Goal: Task Accomplishment & Management: Use online tool/utility

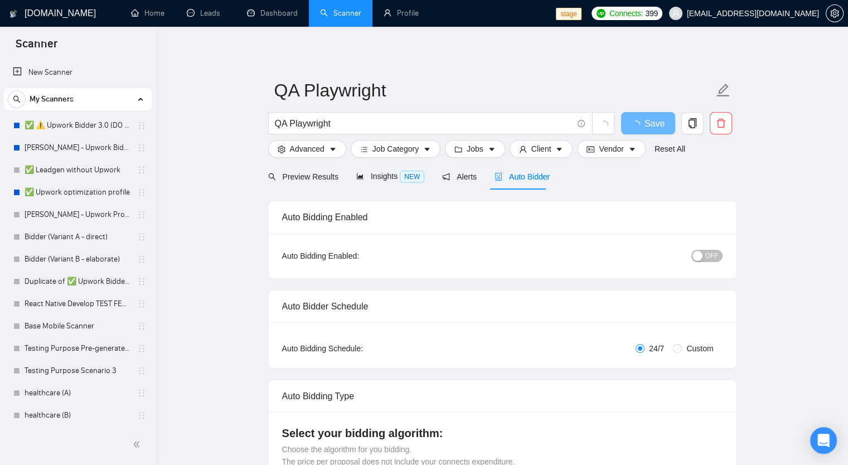
click at [337, 14] on link "Scanner" at bounding box center [340, 12] width 41 height 9
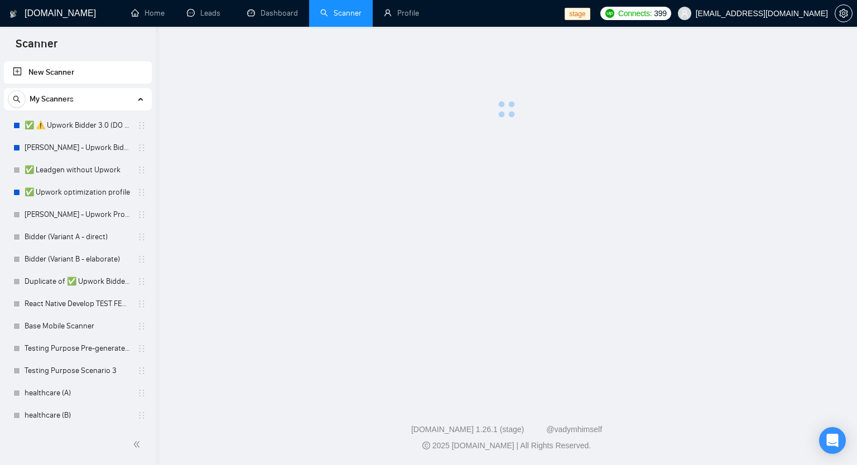
click at [140, 98] on icon at bounding box center [140, 99] width 0 height 6
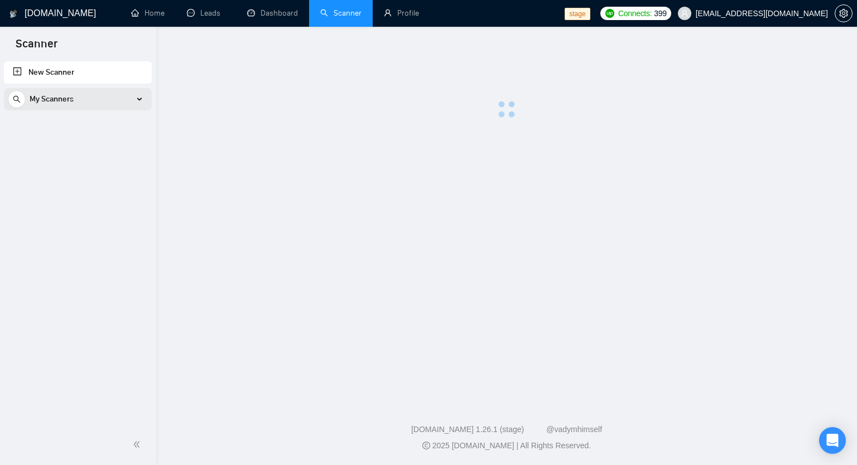
click at [142, 103] on div "My Scanners" at bounding box center [78, 99] width 140 height 22
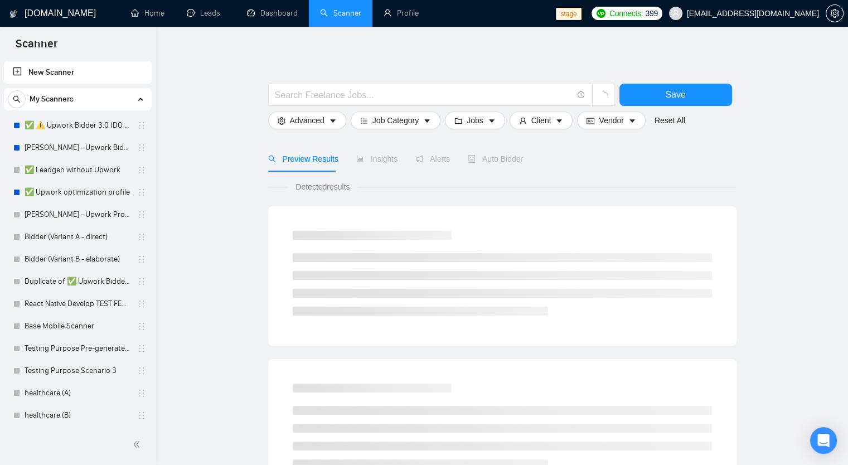
click at [142, 103] on div "My Scanners" at bounding box center [78, 99] width 140 height 22
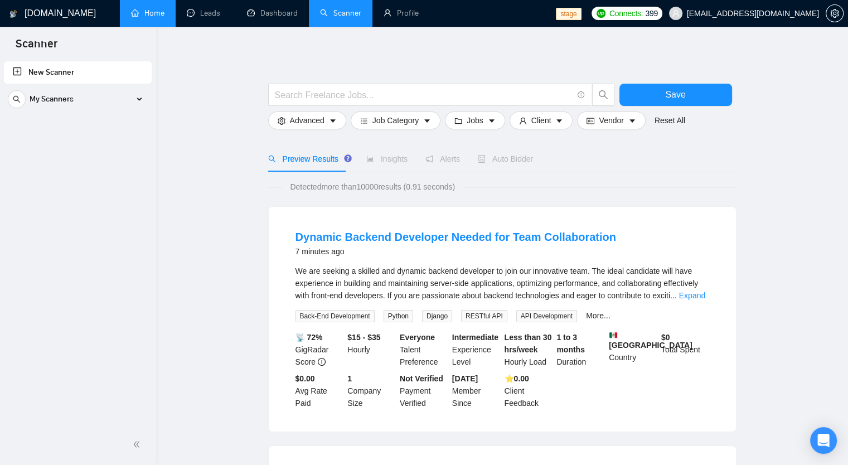
click at [137, 8] on link "Home" at bounding box center [147, 12] width 33 height 9
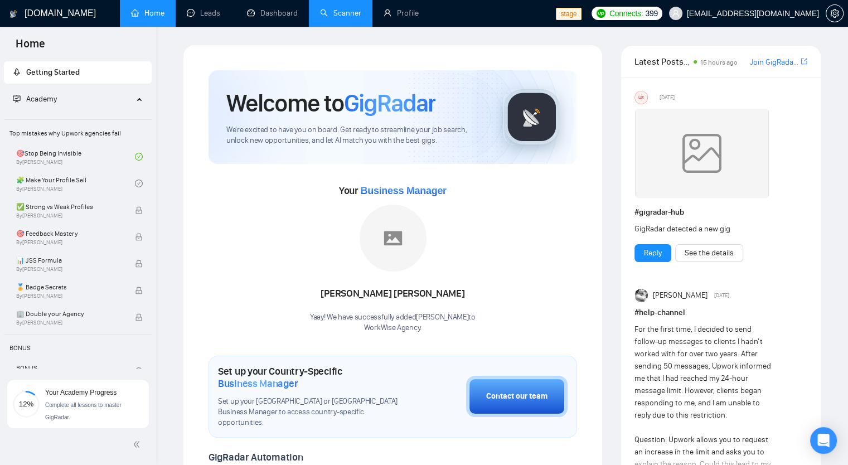
click at [341, 8] on link "Scanner" at bounding box center [340, 12] width 41 height 9
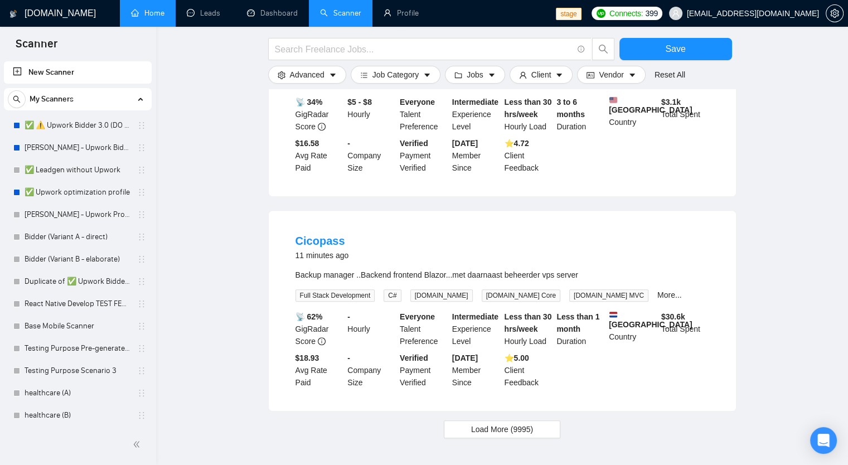
scroll to position [1015, 0]
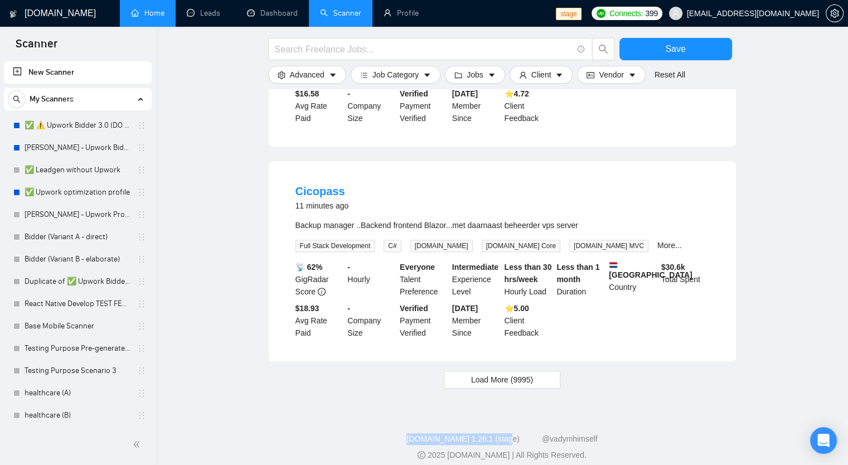
drag, startPoint x: 418, startPoint y: 430, endPoint x: 512, endPoint y: 426, distance: 94.4
click at [512, 433] on div "[DOMAIN_NAME] 1.26.1 (stage) @vadymhimself" at bounding box center [502, 439] width 674 height 12
copy link "[DOMAIN_NAME] 1.26.1 (stage)"
click at [142, 17] on link "Home" at bounding box center [147, 12] width 33 height 9
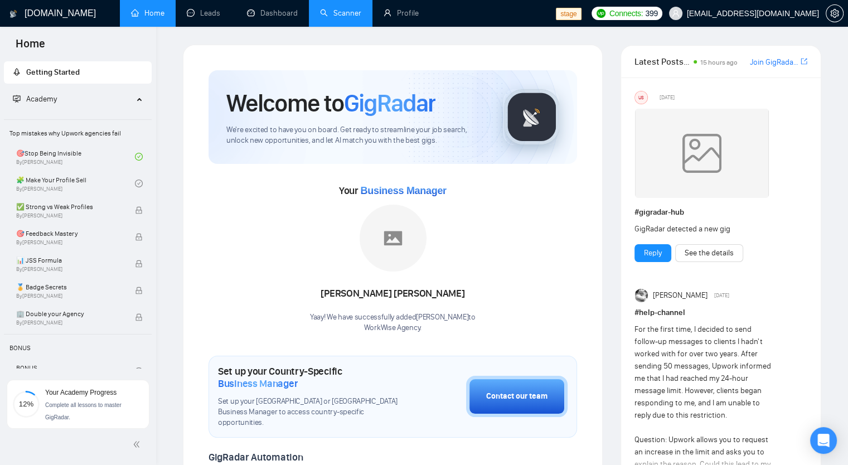
click at [339, 18] on link "Scanner" at bounding box center [340, 12] width 41 height 9
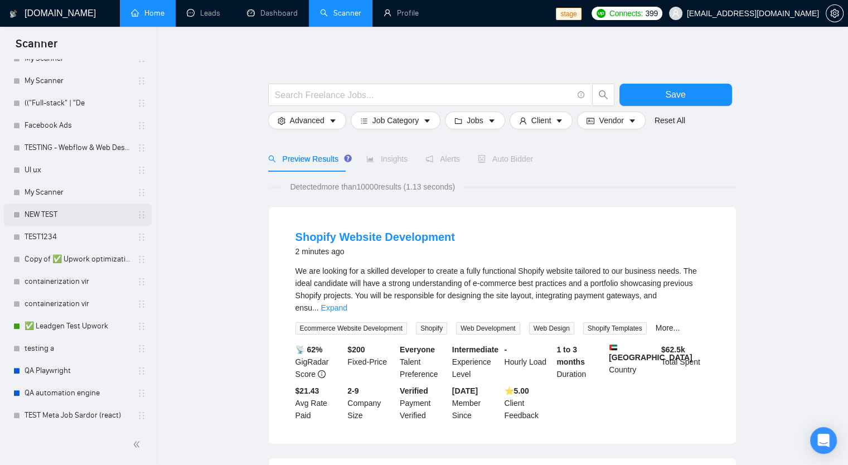
scroll to position [1229, 0]
click at [55, 368] on link "QA Playwright" at bounding box center [78, 369] width 106 height 22
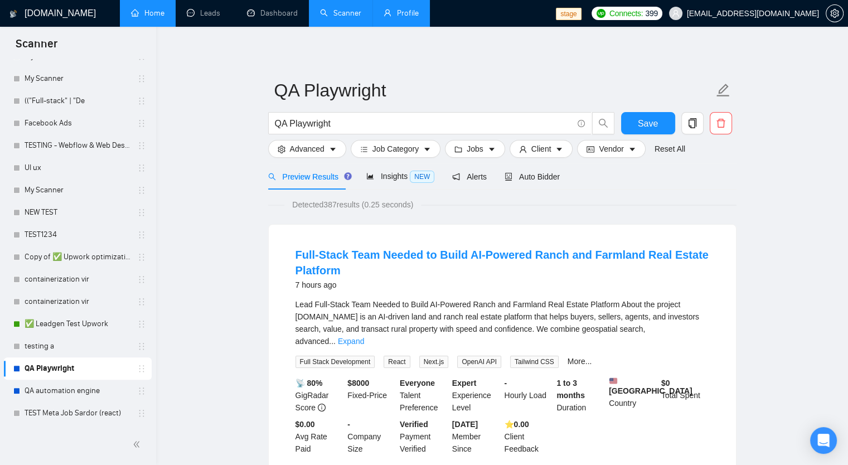
click at [399, 8] on link "Profile" at bounding box center [401, 12] width 35 height 9
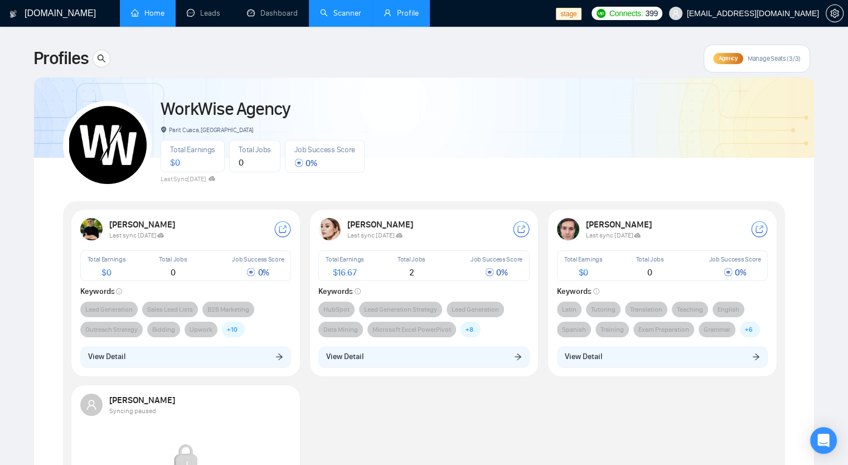
click at [347, 18] on link "Scanner" at bounding box center [340, 12] width 41 height 9
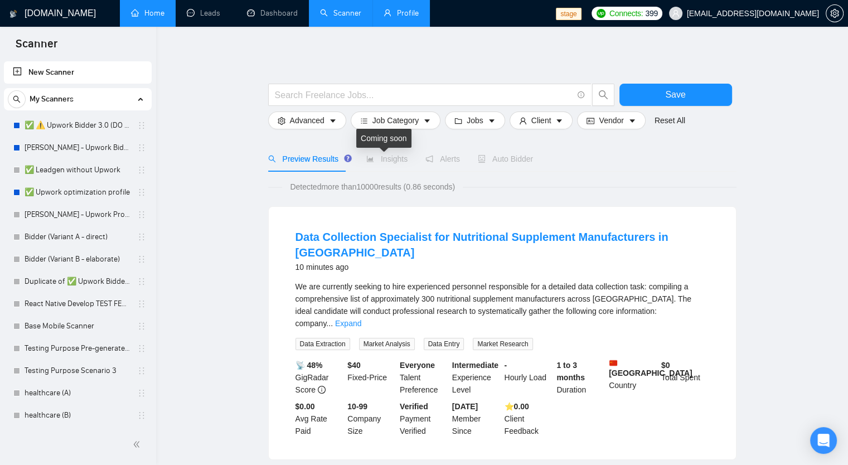
click at [452, 165] on div "Alerts" at bounding box center [443, 159] width 35 height 12
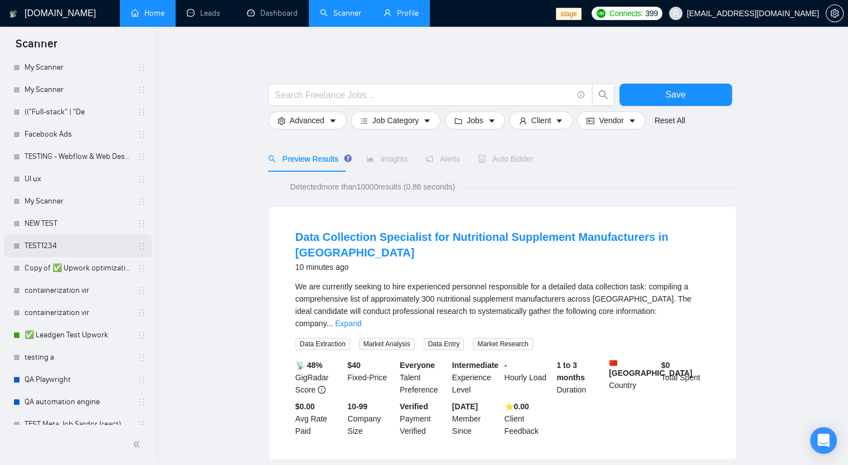
scroll to position [1229, 0]
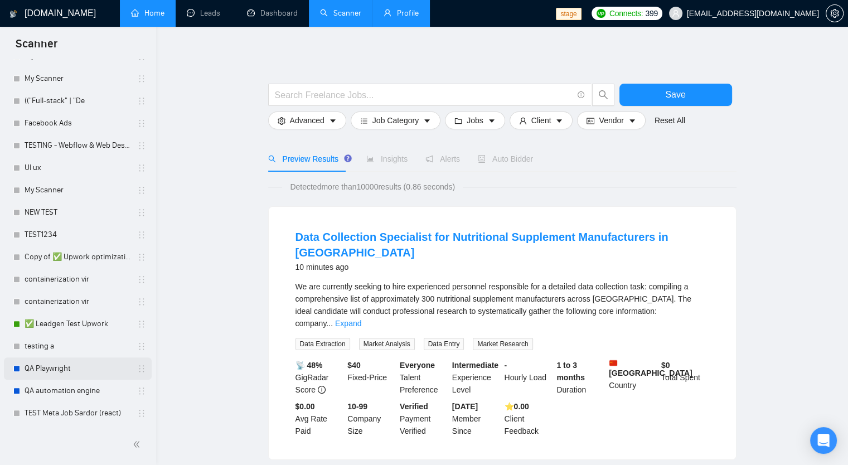
click at [67, 369] on link "QA Playwright" at bounding box center [78, 369] width 106 height 22
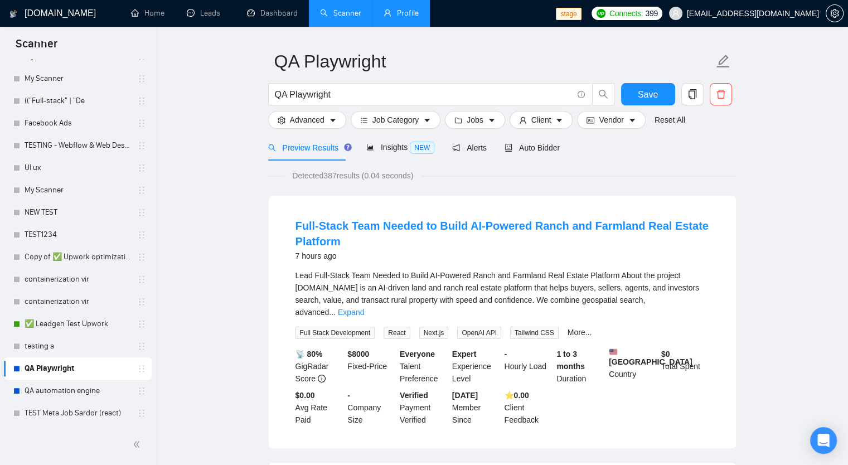
scroll to position [56, 0]
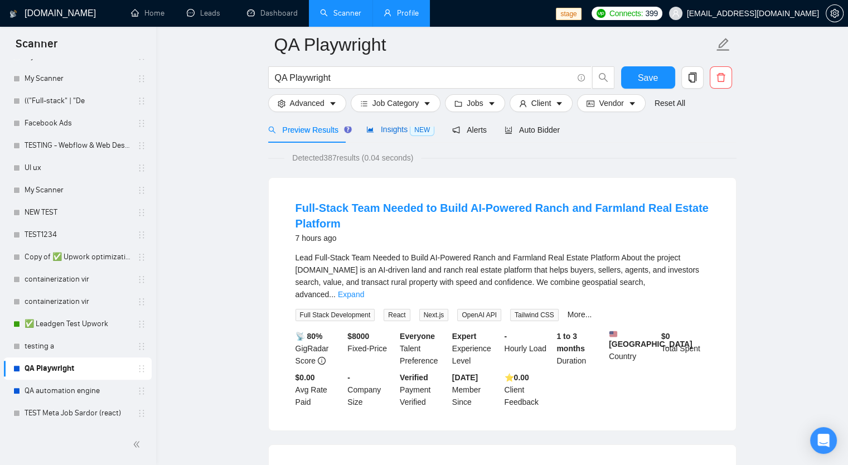
click at [374, 127] on span "Insights NEW" at bounding box center [400, 129] width 68 height 9
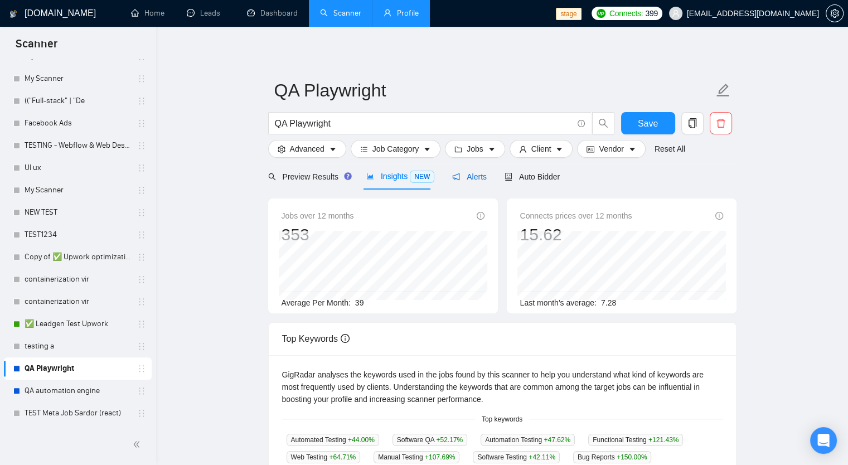
click at [471, 181] on span "Alerts" at bounding box center [469, 176] width 35 height 9
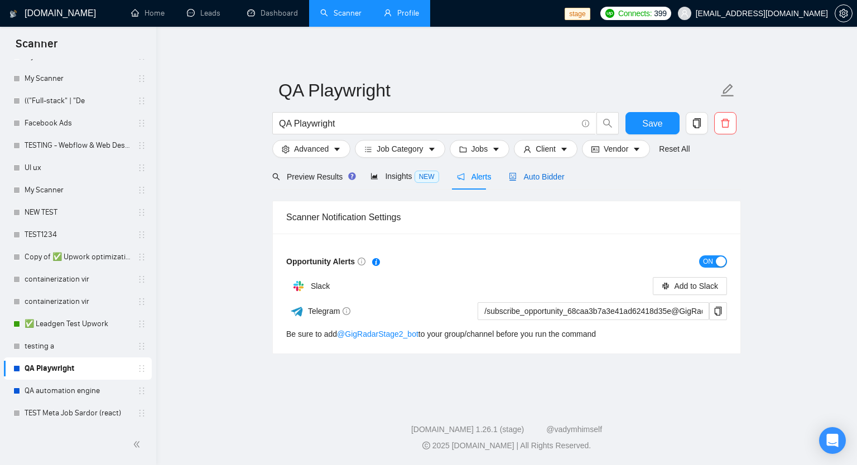
click at [520, 176] on span "Auto Bidder" at bounding box center [536, 176] width 55 height 9
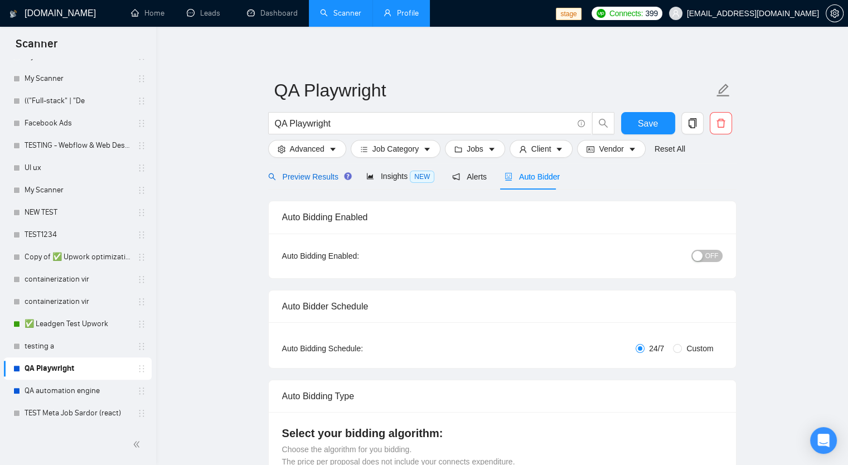
click at [324, 181] on span "Preview Results" at bounding box center [308, 176] width 80 height 9
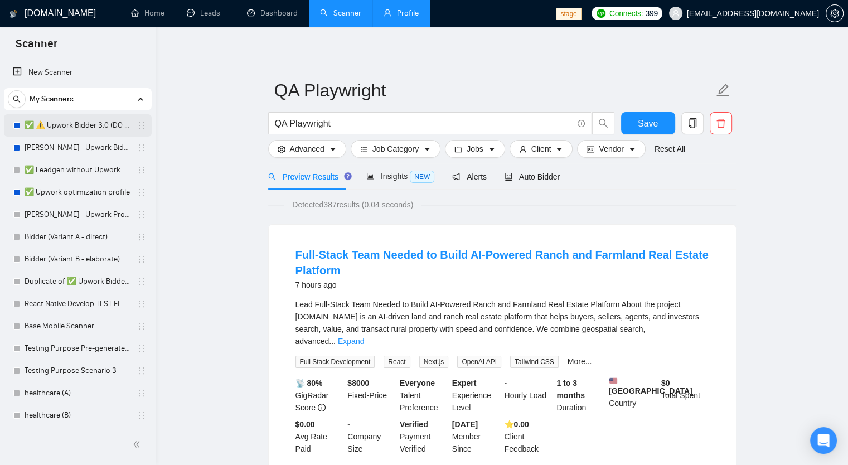
click at [69, 120] on link "✅ ⚠️ Upwork Bidder 3.0 (DO NOT TOUCH)" at bounding box center [78, 125] width 106 height 22
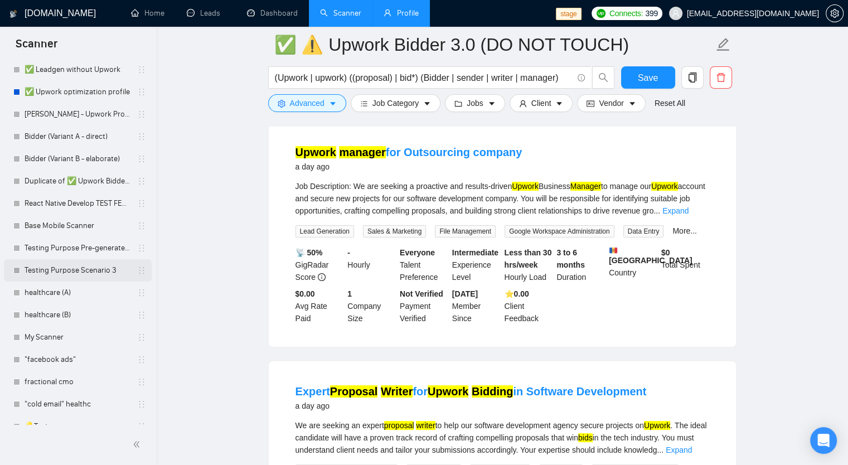
scroll to position [112, 0]
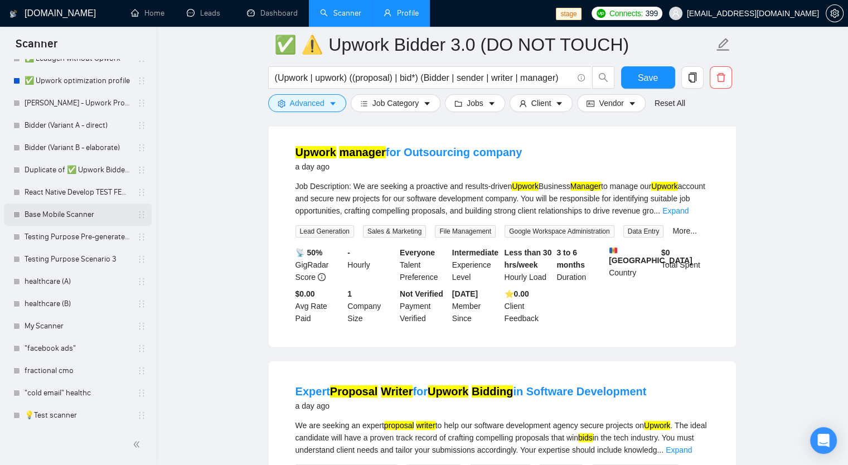
click at [60, 220] on link "Base Mobile Scanner" at bounding box center [78, 215] width 106 height 22
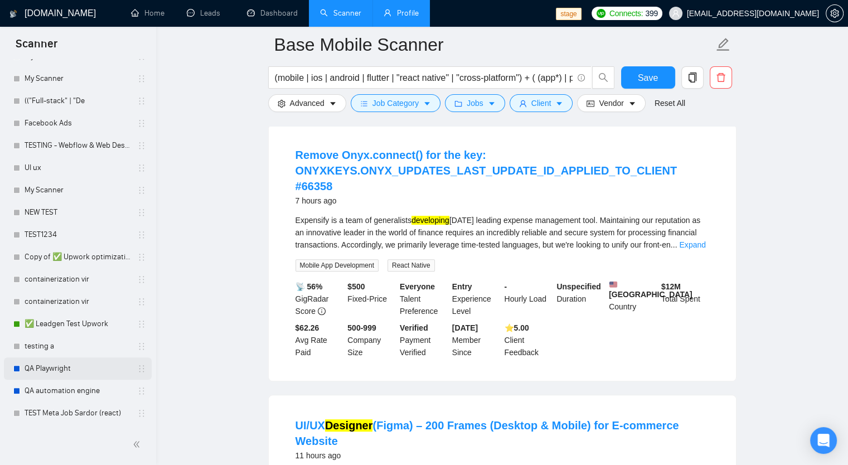
scroll to position [390, 0]
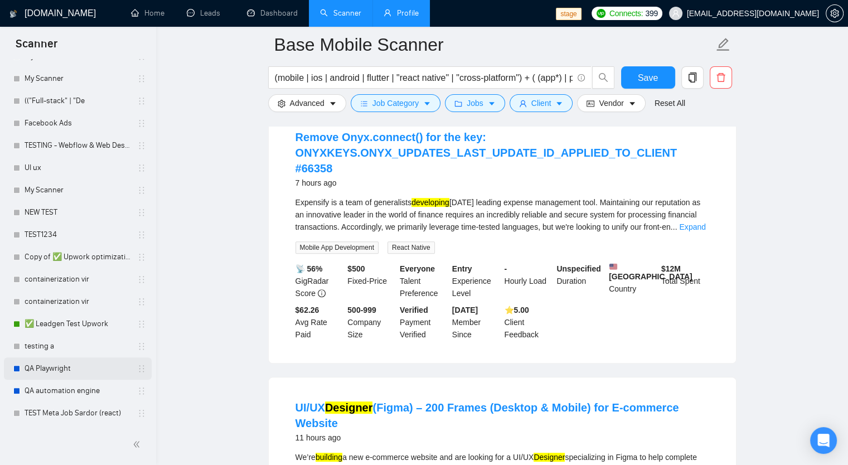
click at [51, 374] on link "QA Playwright" at bounding box center [78, 369] width 106 height 22
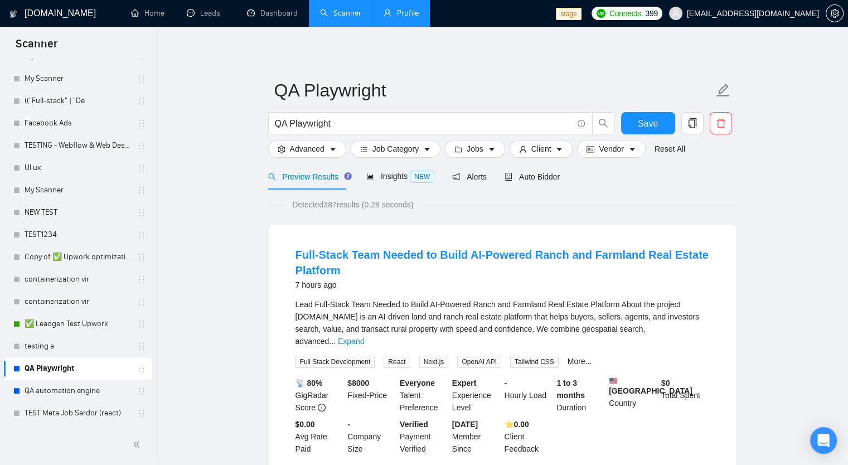
click at [68, 370] on link "QA Playwright" at bounding box center [78, 369] width 106 height 22
click at [287, 149] on button "Advanced" at bounding box center [307, 149] width 78 height 18
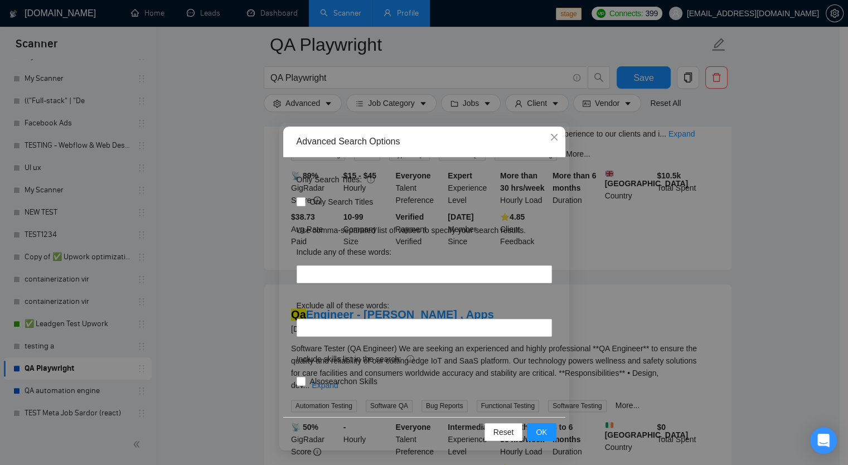
scroll to position [1283, 0]
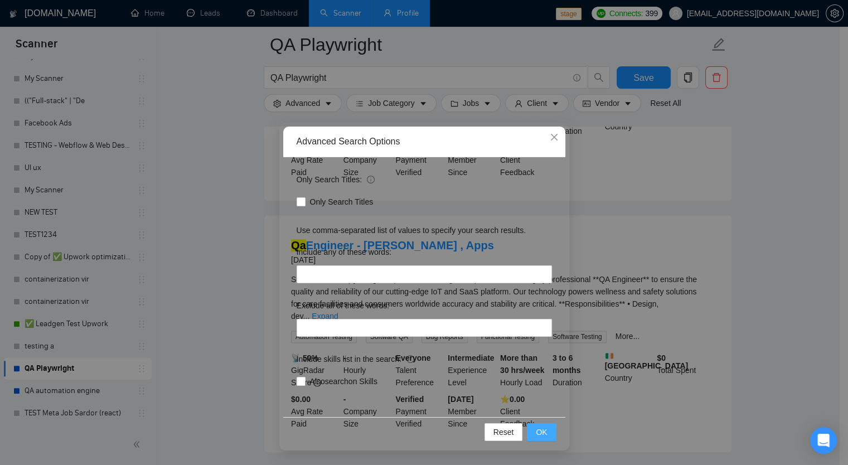
click at [539, 431] on span "OK" at bounding box center [541, 432] width 11 height 12
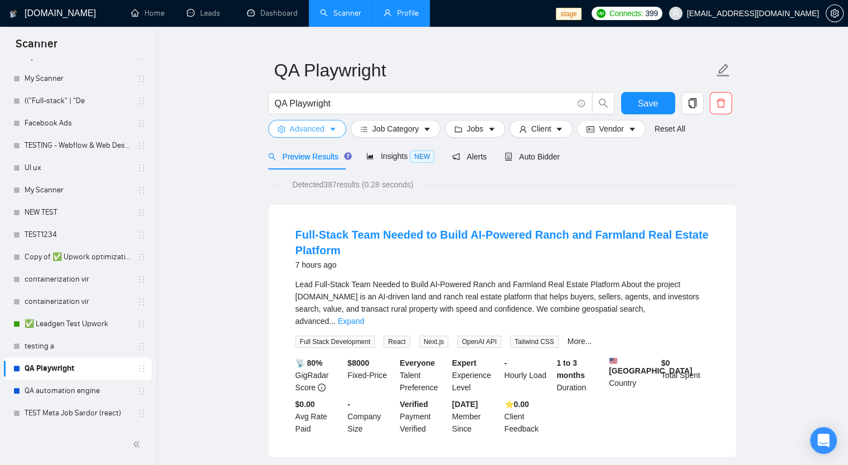
scroll to position [0, 0]
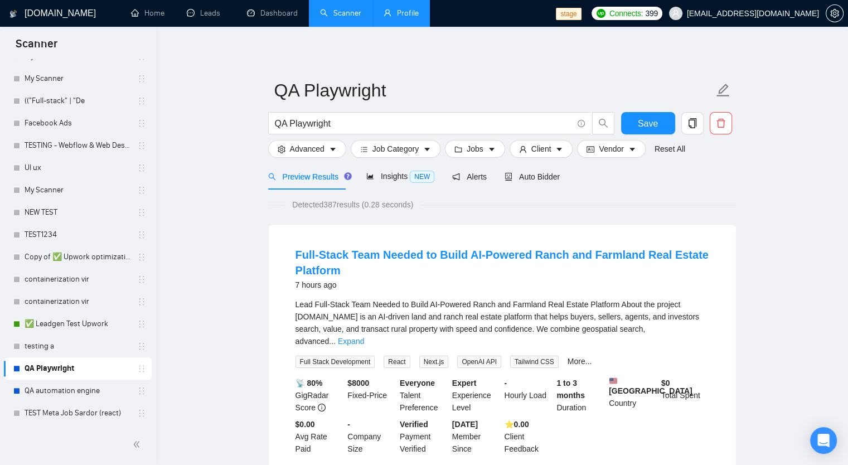
click at [399, 14] on link "Profile" at bounding box center [401, 12] width 35 height 9
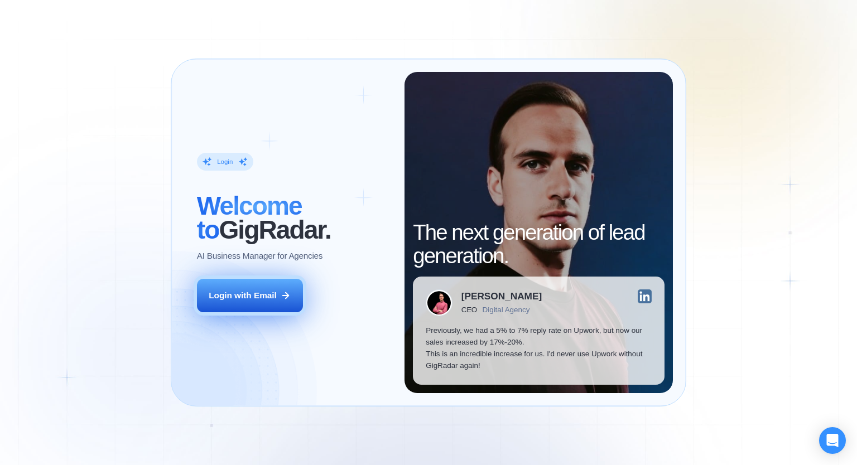
click at [258, 303] on button "Login with Email" at bounding box center [250, 295] width 106 height 33
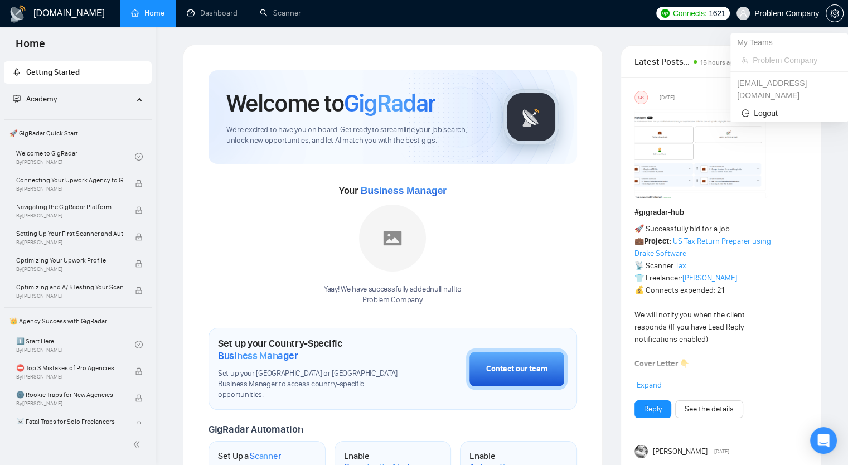
click at [771, 13] on span "Problem Company" at bounding box center [787, 13] width 65 height 0
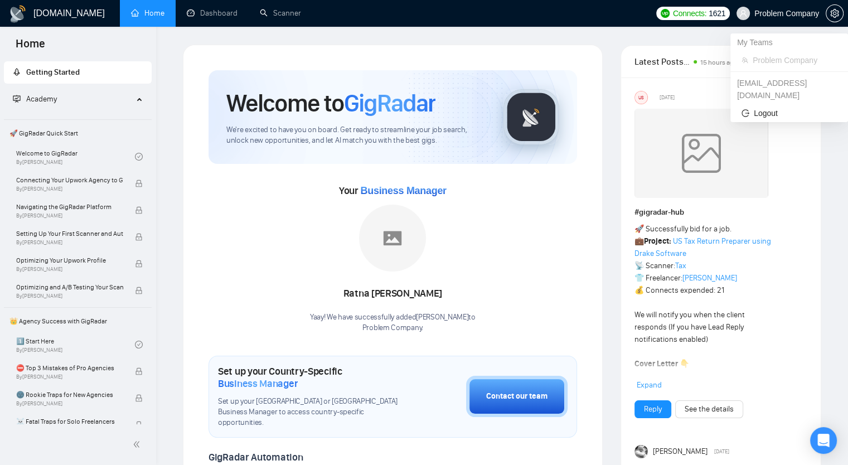
click at [771, 13] on span "Problem Company" at bounding box center [787, 13] width 65 height 0
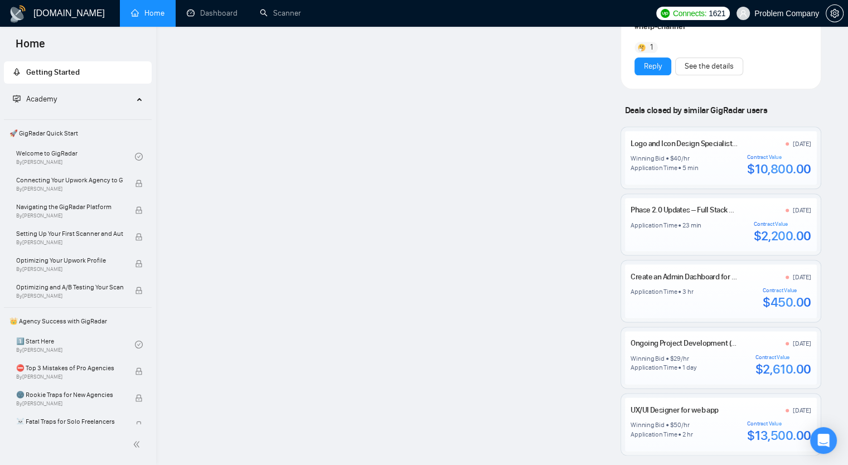
scroll to position [1458, 0]
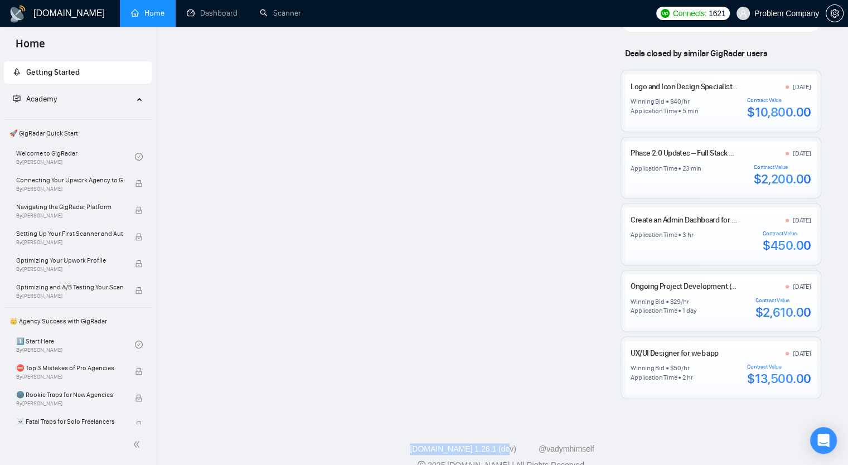
drag, startPoint x: 418, startPoint y: 427, endPoint x: 506, endPoint y: 429, distance: 88.7
click at [506, 443] on div "GigRadar.io 1.26.1 (dev) @vadymhimself" at bounding box center [502, 449] width 674 height 12
copy link "GigRadar.io 1.26.1 (dev)"
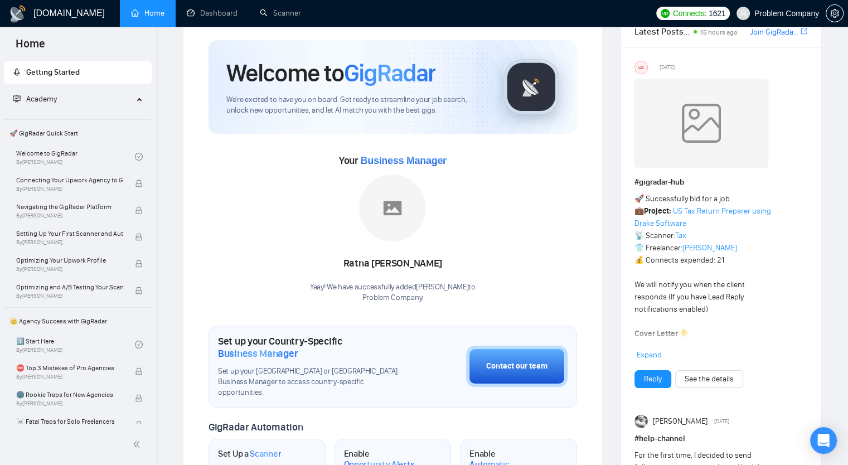
scroll to position [0, 0]
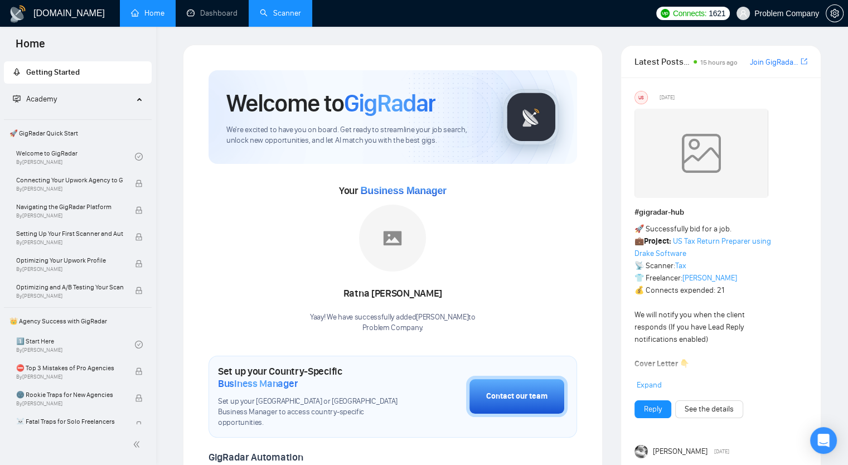
click at [272, 14] on link "Scanner" at bounding box center [280, 12] width 41 height 9
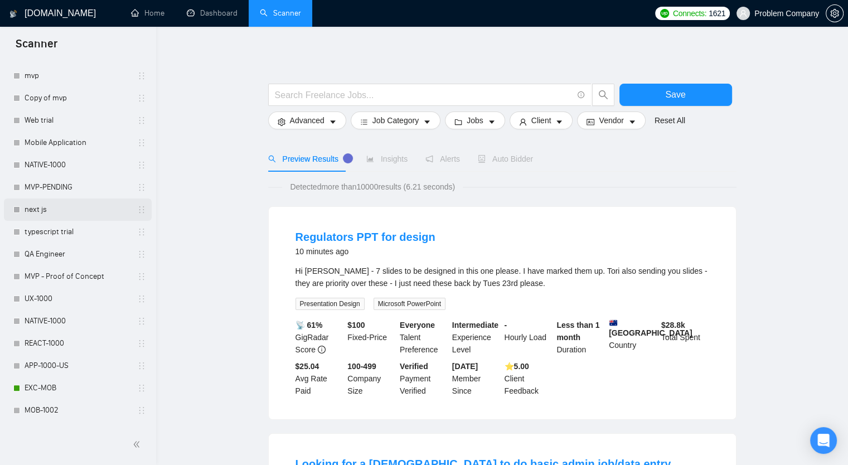
scroll to position [279, 0]
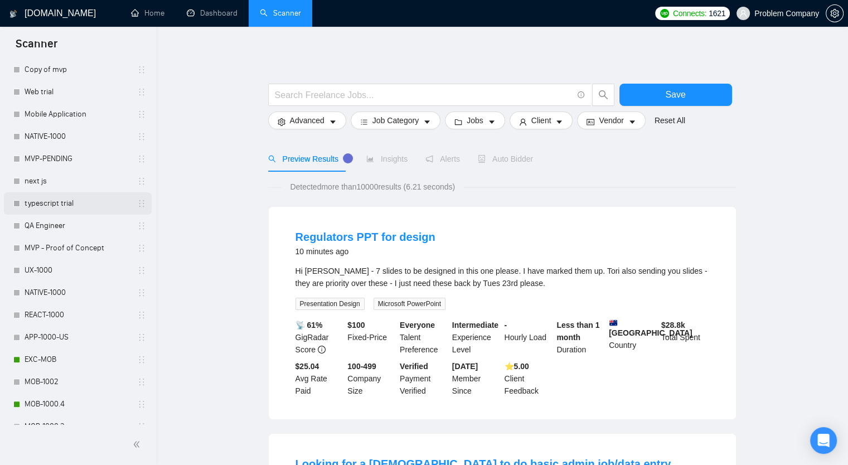
click at [57, 202] on link "typescript trial" at bounding box center [78, 203] width 106 height 22
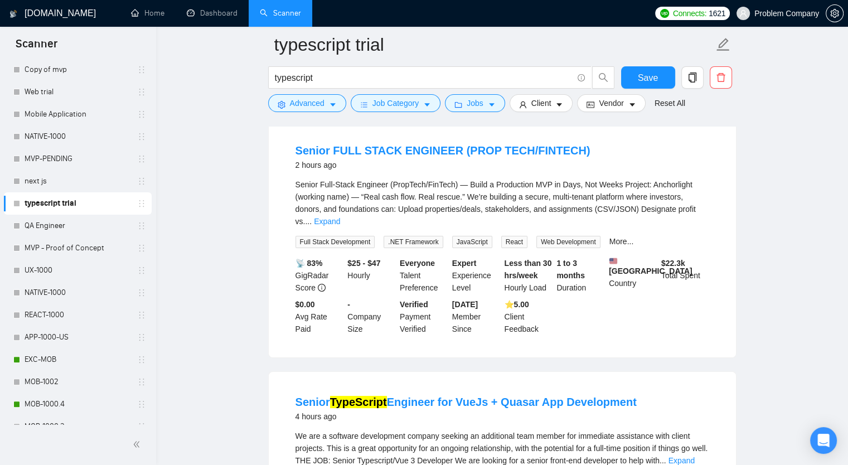
scroll to position [112, 0]
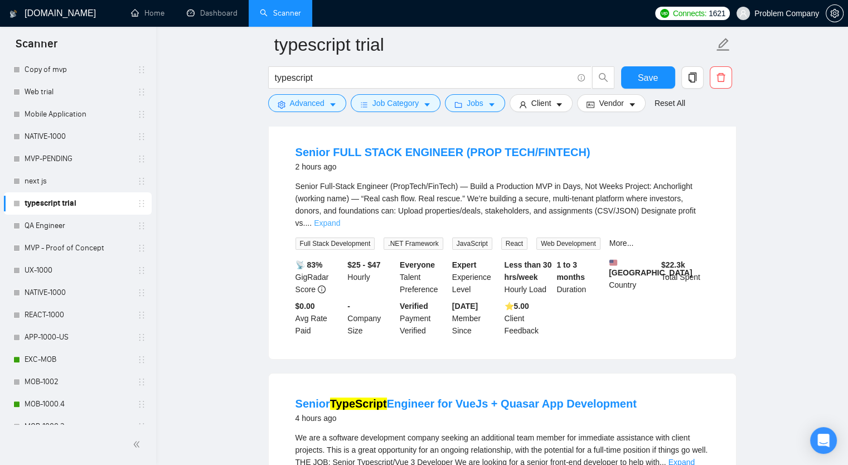
click at [340, 219] on link "Expand" at bounding box center [327, 223] width 26 height 9
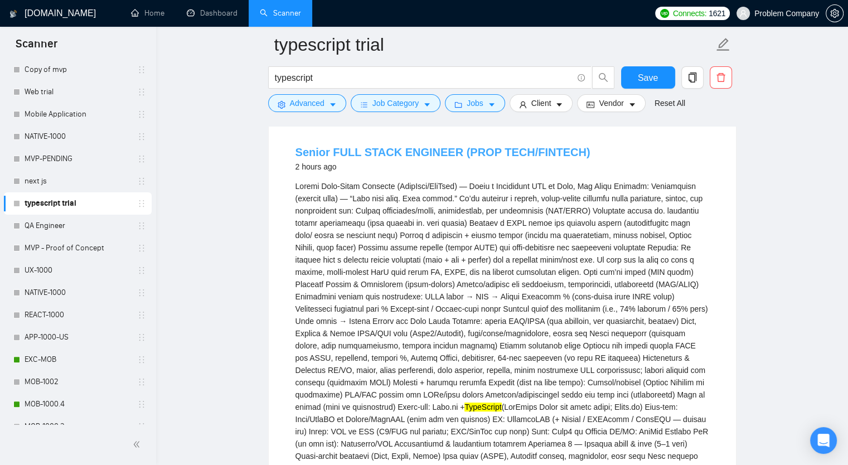
click at [452, 150] on link "Senior FULL STACK ENGINEER (PROP TECH/FINTECH)" at bounding box center [443, 152] width 295 height 12
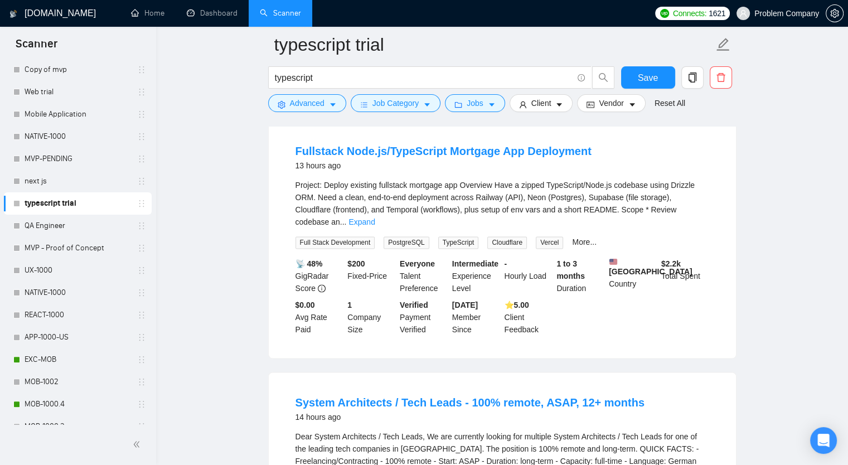
scroll to position [1618, 0]
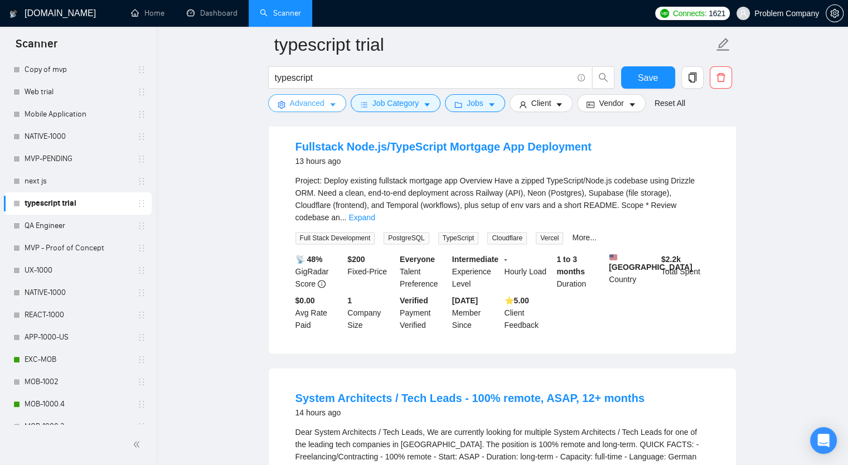
click at [278, 101] on span "setting" at bounding box center [282, 104] width 8 height 8
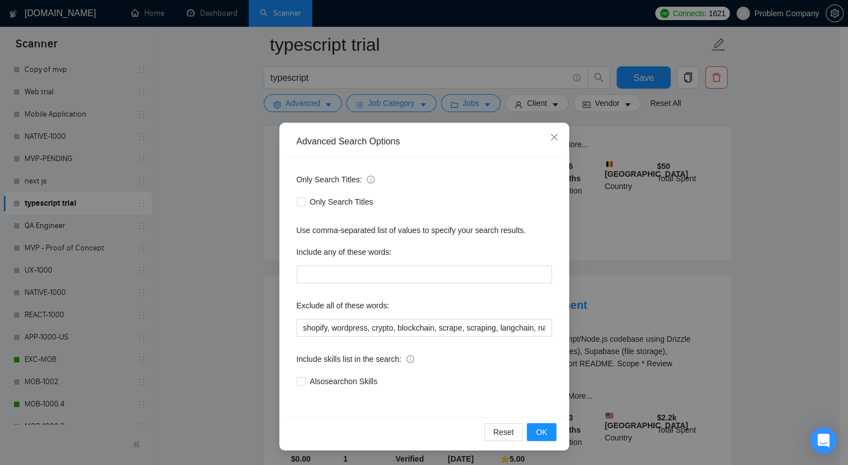
scroll to position [1450, 0]
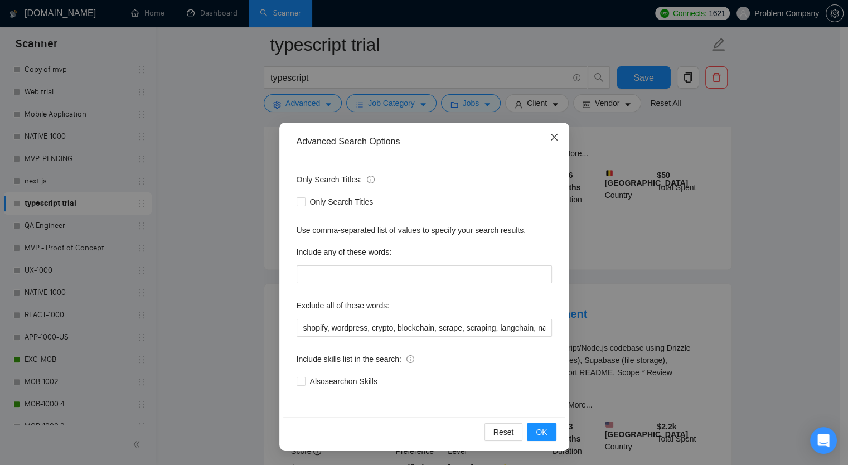
click at [553, 141] on icon "close" at bounding box center [554, 137] width 9 height 9
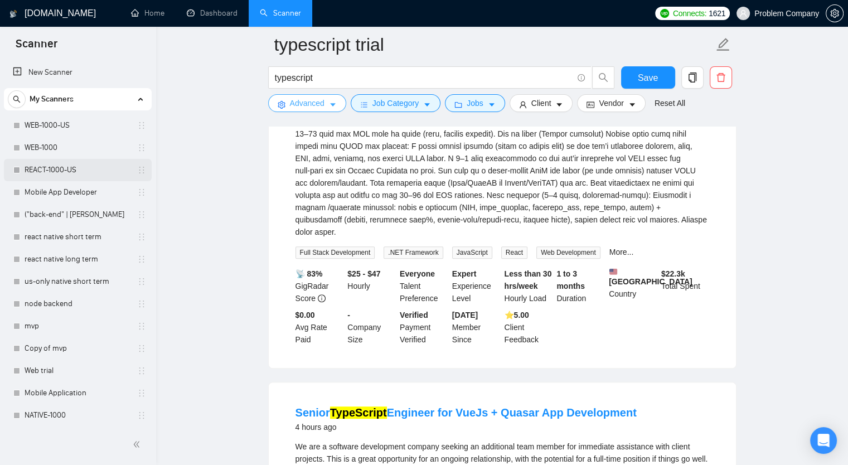
scroll to position [390, 0]
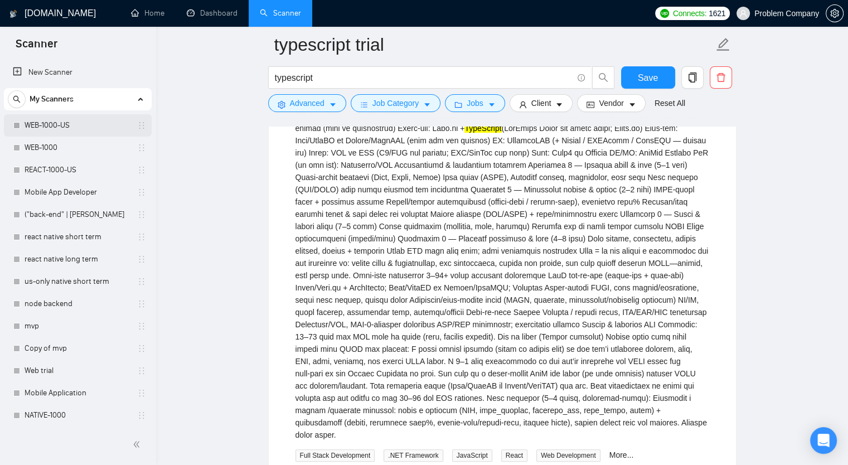
click at [65, 129] on link "WEB-1000-US" at bounding box center [78, 125] width 106 height 22
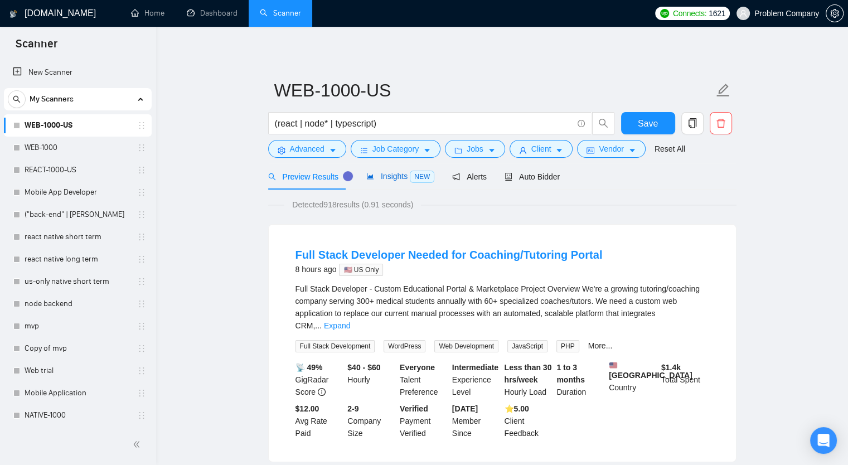
click at [373, 172] on span "Insights NEW" at bounding box center [400, 176] width 68 height 9
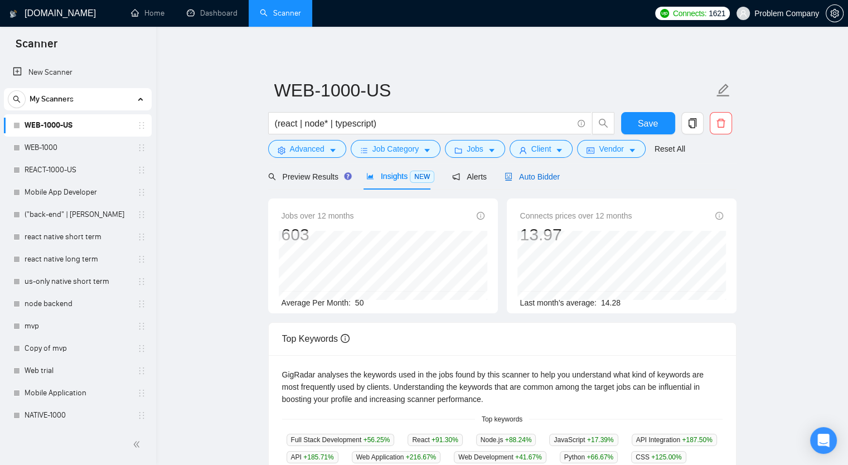
click at [511, 179] on span "Auto Bidder" at bounding box center [532, 176] width 55 height 9
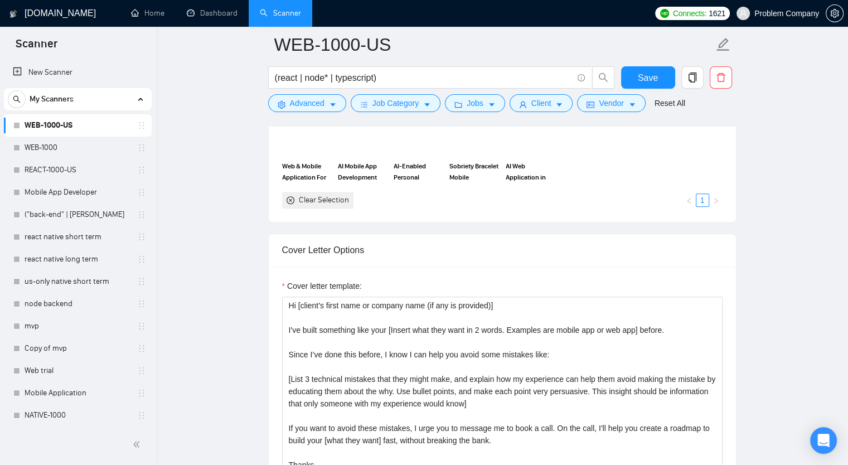
scroll to position [1227, 0]
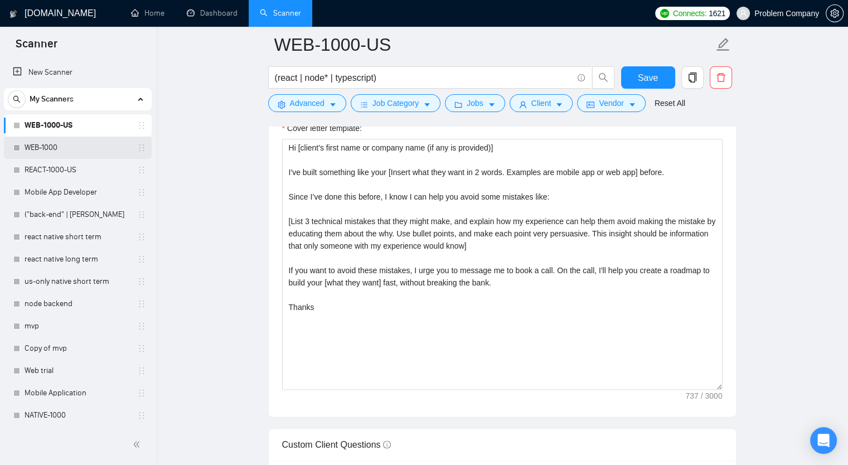
click at [49, 155] on link "WEB-1000" at bounding box center [78, 148] width 106 height 22
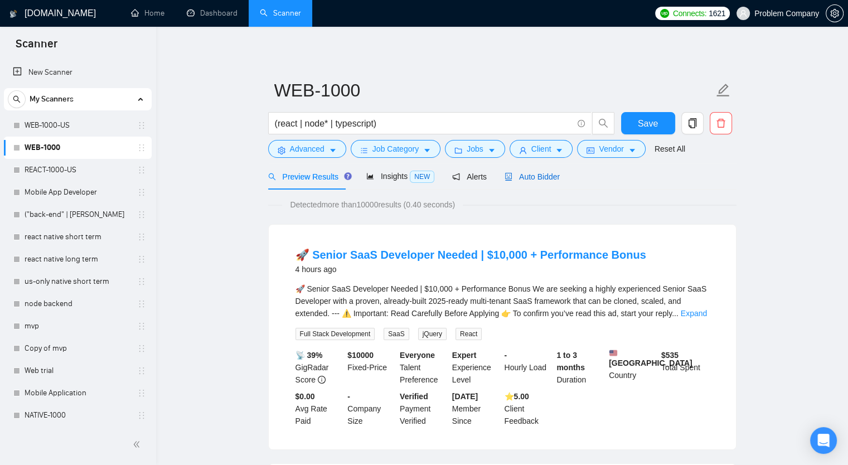
click at [522, 181] on span "Auto Bidder" at bounding box center [532, 176] width 55 height 9
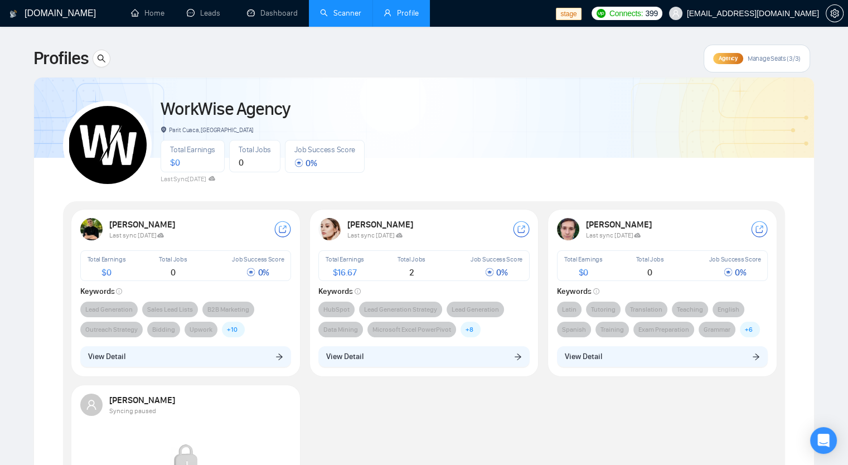
click at [322, 18] on link "Scanner" at bounding box center [340, 12] width 41 height 9
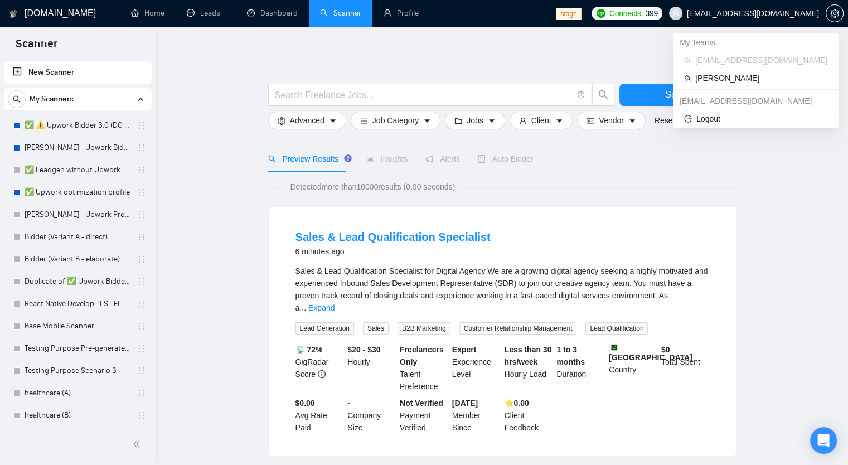
click at [759, 13] on span "[EMAIL_ADDRESS][DOMAIN_NAME]" at bounding box center [753, 13] width 132 height 0
click at [750, 78] on span "Robert O'Kruk" at bounding box center [762, 78] width 132 height 12
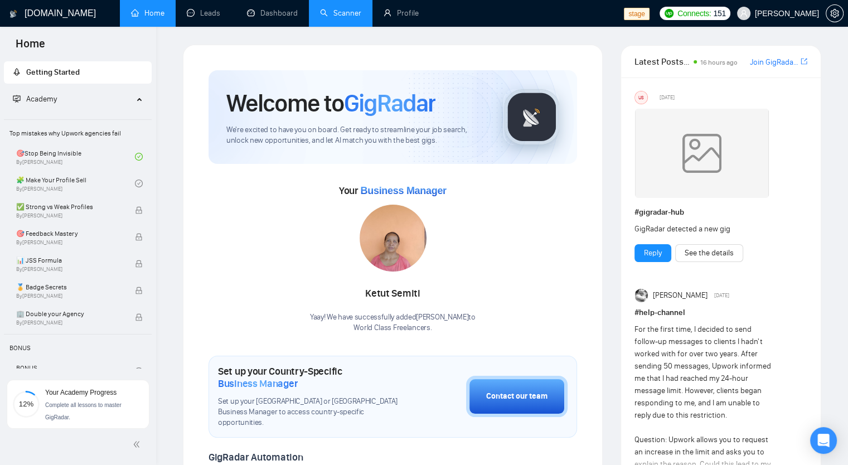
click at [340, 12] on link "Scanner" at bounding box center [340, 12] width 41 height 9
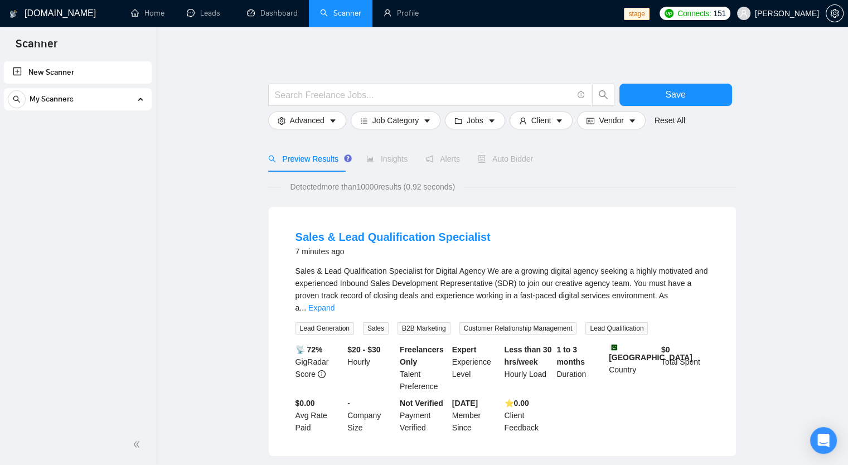
click at [79, 105] on div "My Scanners" at bounding box center [78, 99] width 140 height 22
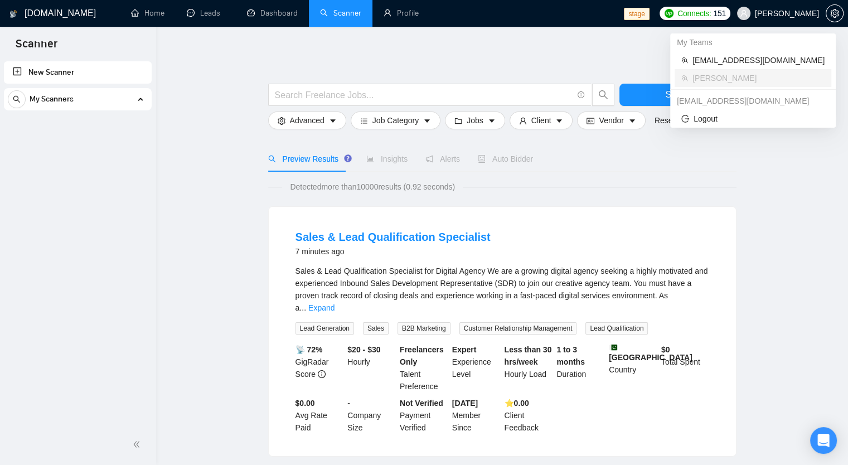
click at [792, 13] on span "Robert O'Kruk" at bounding box center [787, 13] width 64 height 0
click at [725, 64] on span "[EMAIL_ADDRESS][DOMAIN_NAME]" at bounding box center [759, 60] width 132 height 12
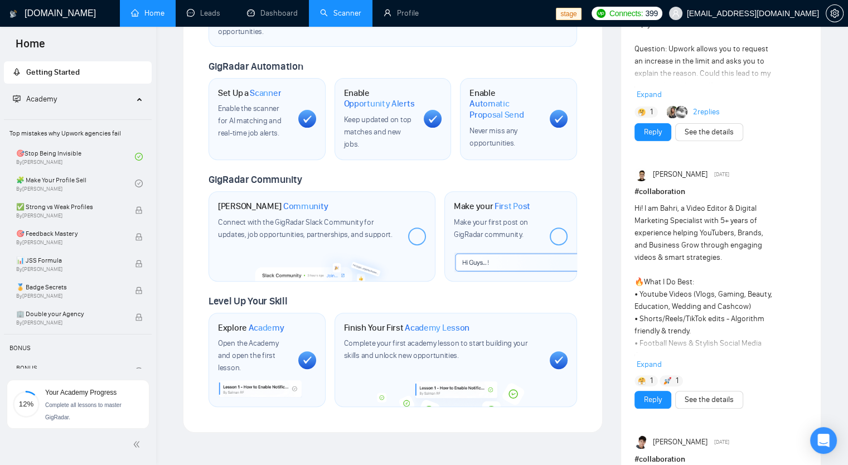
scroll to position [446, 0]
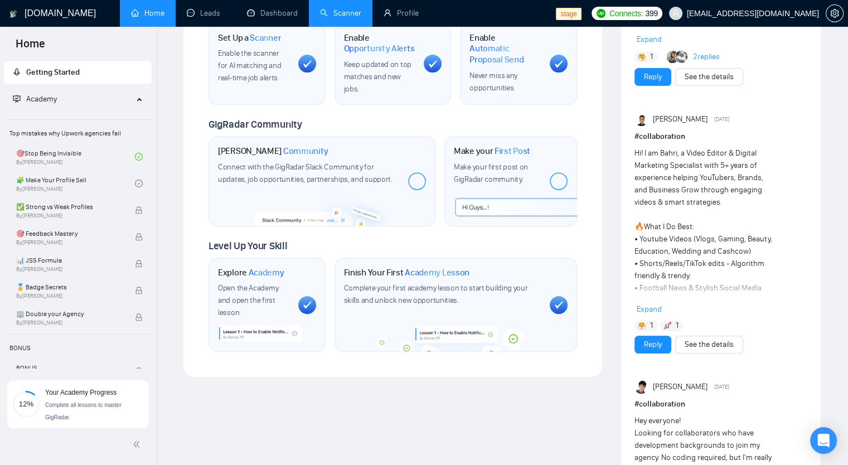
click at [102, 92] on span "Academy" at bounding box center [73, 99] width 120 height 22
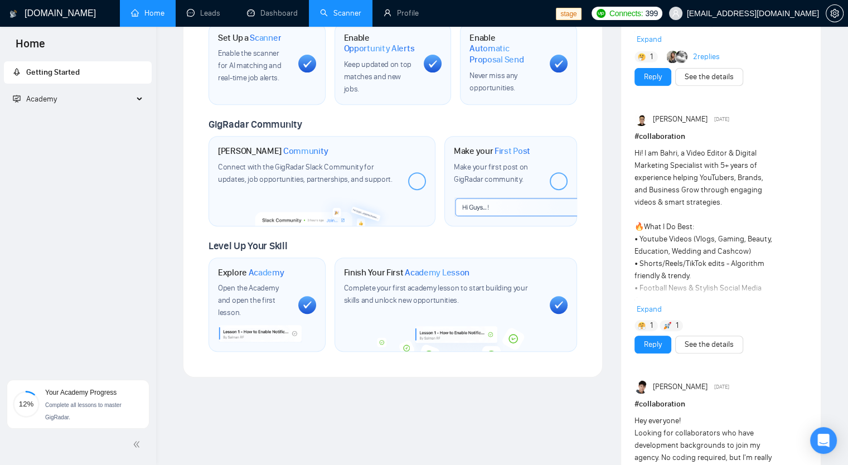
click at [102, 93] on span "Academy" at bounding box center [73, 99] width 120 height 22
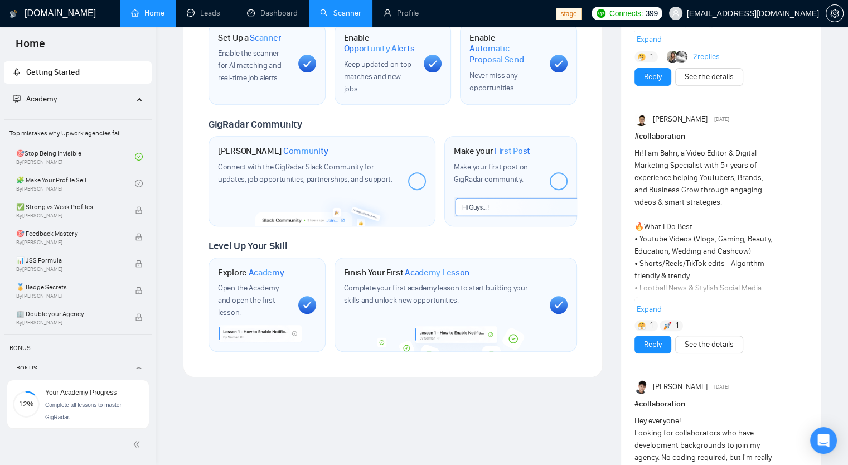
click at [337, 16] on link "Scanner" at bounding box center [340, 12] width 41 height 9
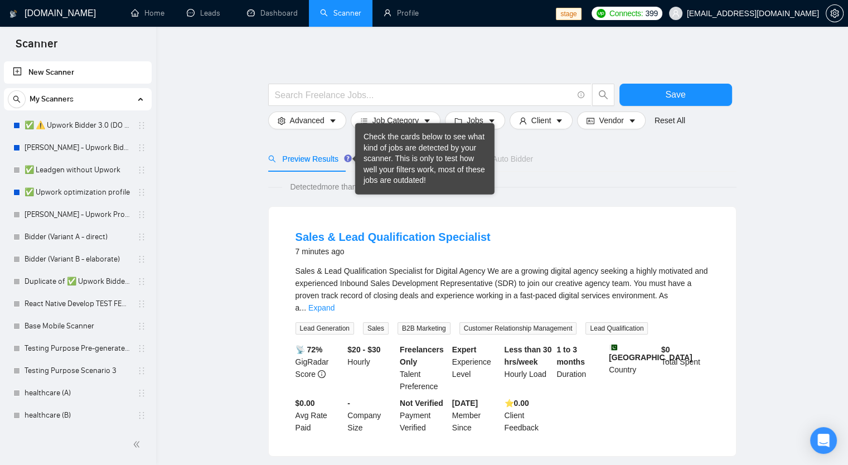
click at [345, 158] on circle "Tooltip anchor" at bounding box center [348, 158] width 7 height 7
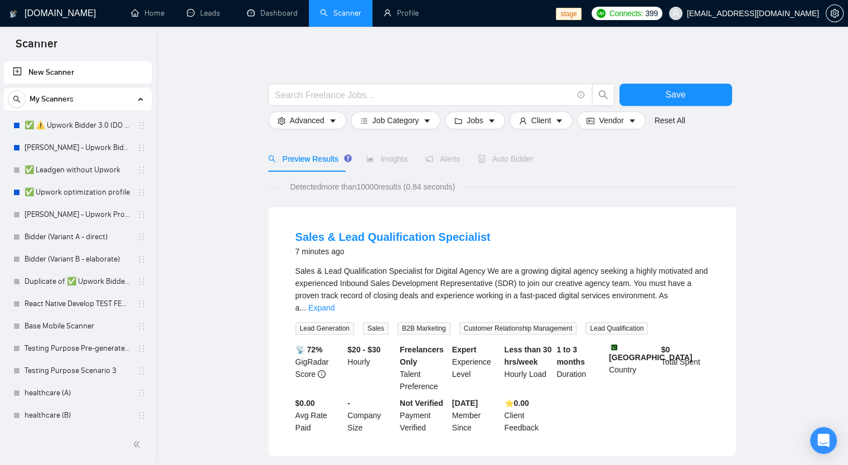
click at [91, 74] on link "New Scanner" at bounding box center [78, 72] width 130 height 22
click at [78, 103] on div "My Scanners" at bounding box center [78, 99] width 140 height 22
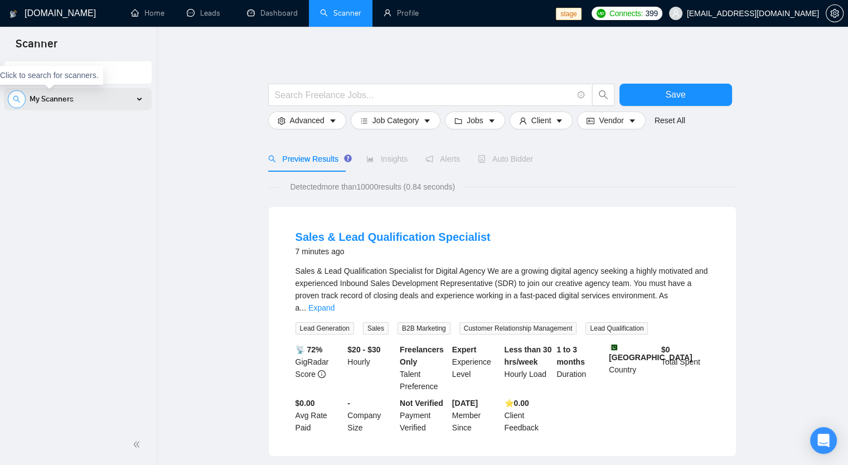
click at [18, 99] on icon "search" at bounding box center [16, 99] width 7 height 7
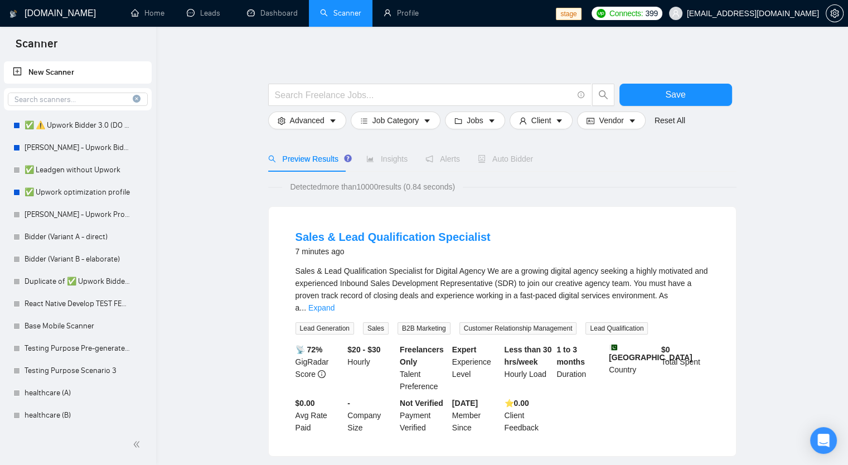
click at [23, 96] on input at bounding box center [77, 99] width 139 height 13
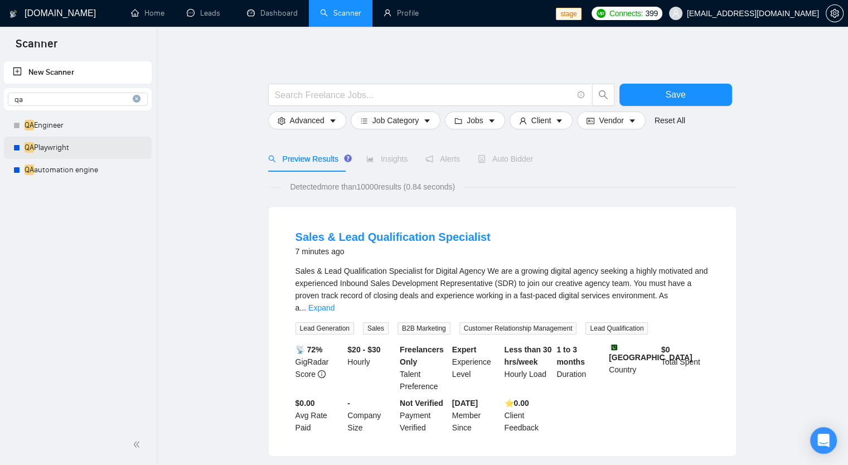
type input "qa"
click at [57, 153] on link "QA Playwright" at bounding box center [78, 148] width 106 height 22
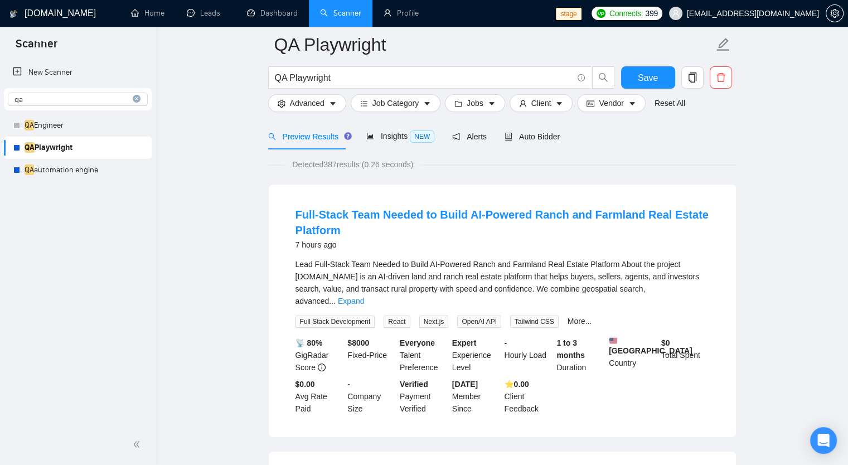
scroll to position [112, 0]
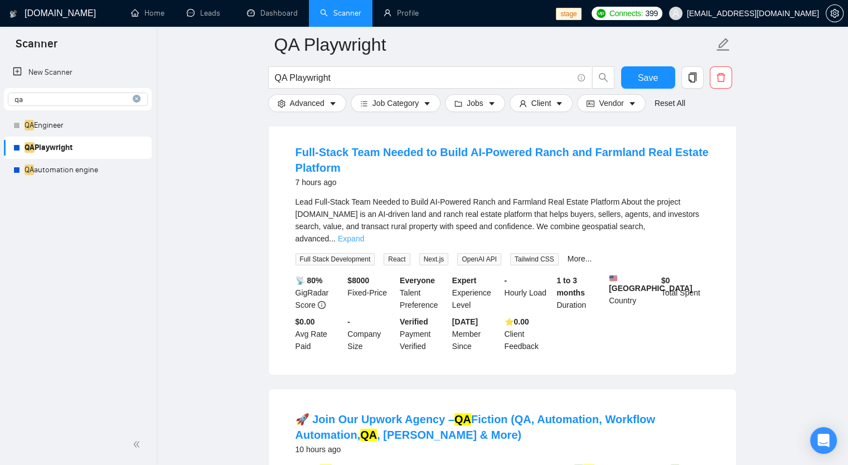
click at [364, 234] on link "Expand" at bounding box center [351, 238] width 26 height 9
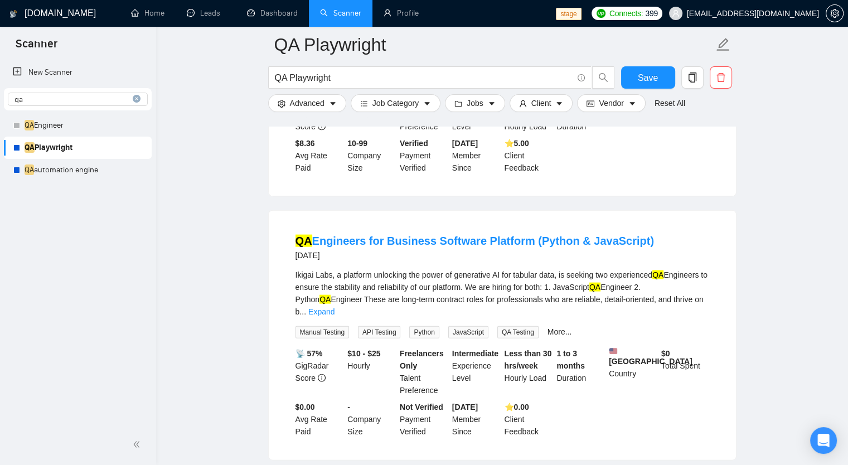
scroll to position [2510, 0]
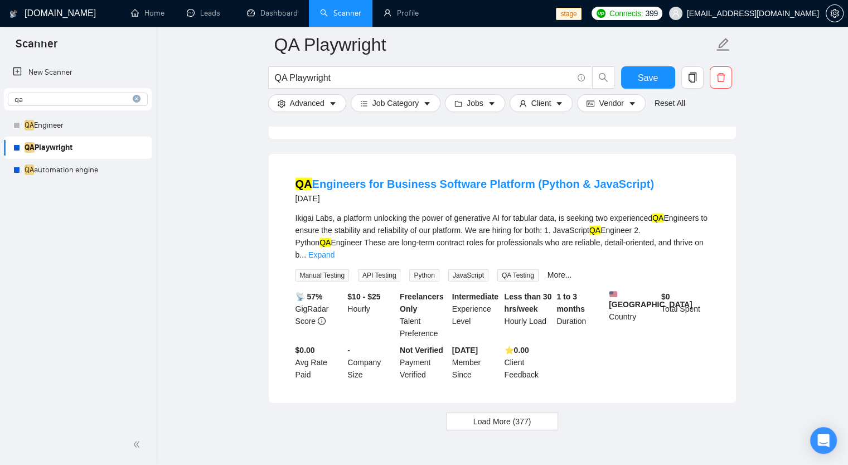
click at [134, 96] on icon "close-circle" at bounding box center [137, 99] width 8 height 8
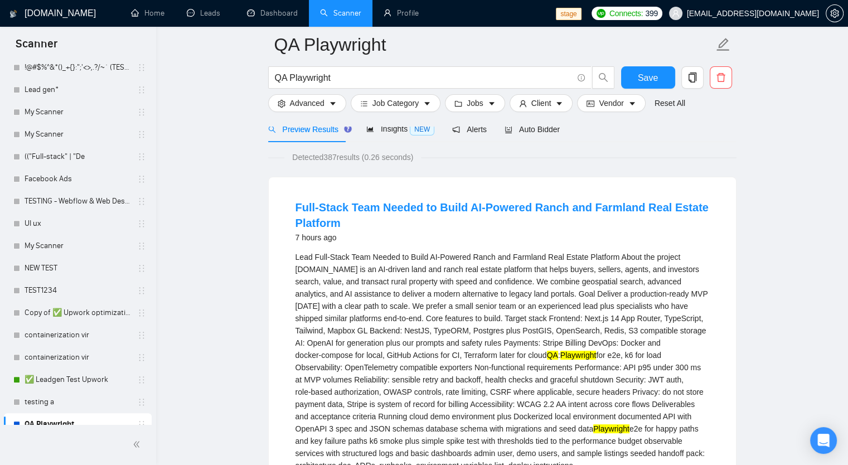
scroll to position [0, 0]
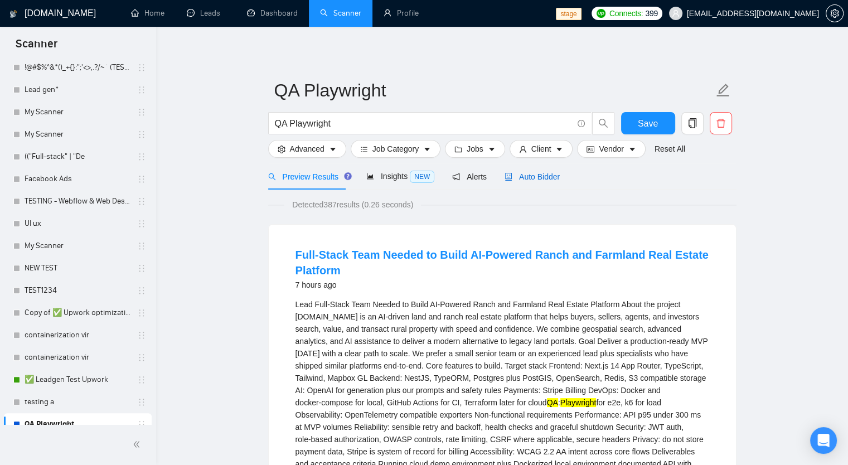
click at [524, 179] on span "Auto Bidder" at bounding box center [532, 176] width 55 height 9
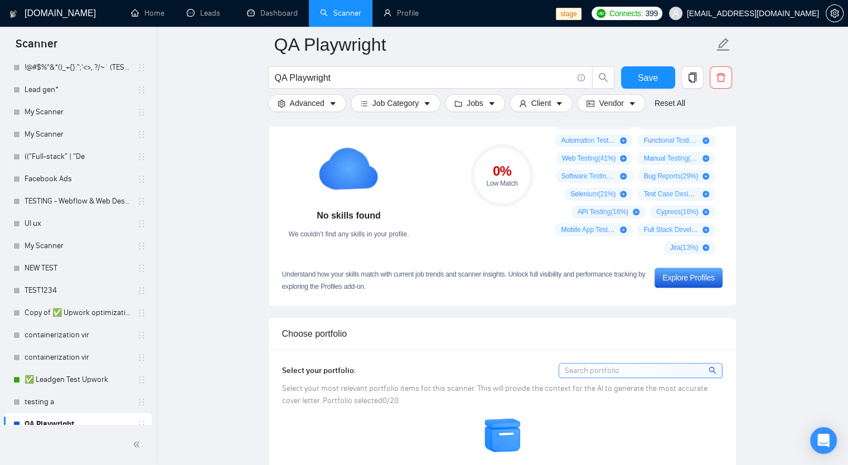
scroll to position [814, 0]
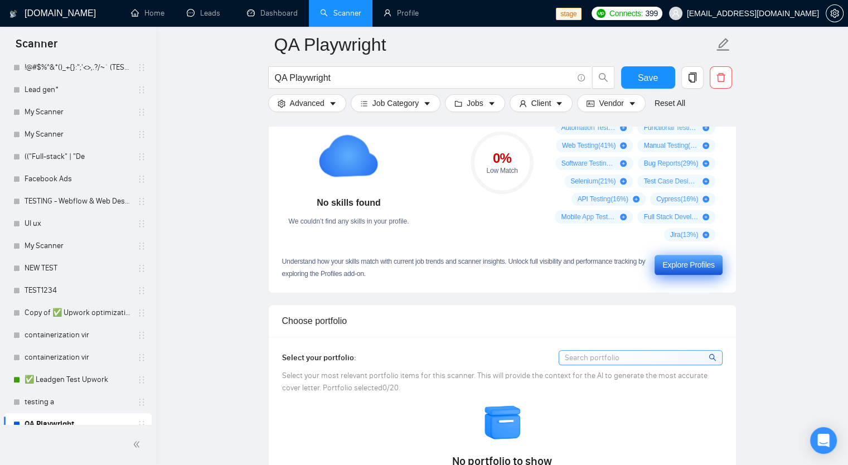
click at [700, 264] on div "Explore Profiles" at bounding box center [689, 265] width 52 height 12
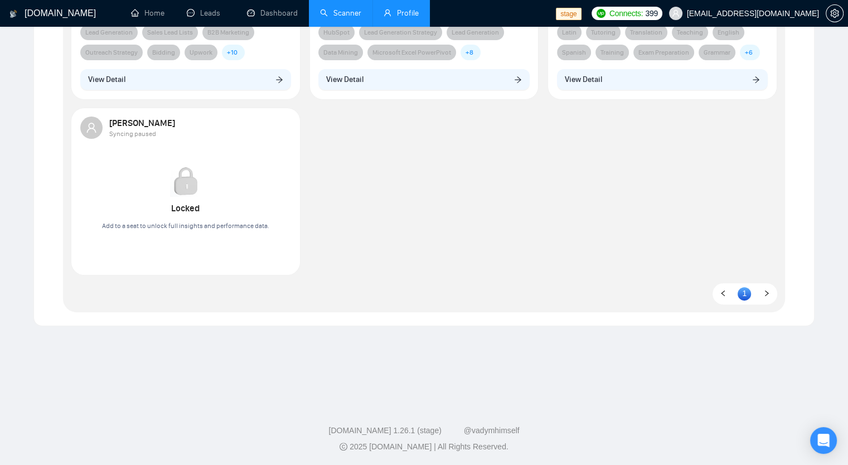
scroll to position [278, 0]
drag, startPoint x: 331, startPoint y: 430, endPoint x: 435, endPoint y: 432, distance: 104.3
click at [435, 432] on div "GigRadar.io 1.26.1 (stage) @vadymhimself" at bounding box center [424, 430] width 831 height 12
copy link "[DOMAIN_NAME] 1.26.1 (stage)"
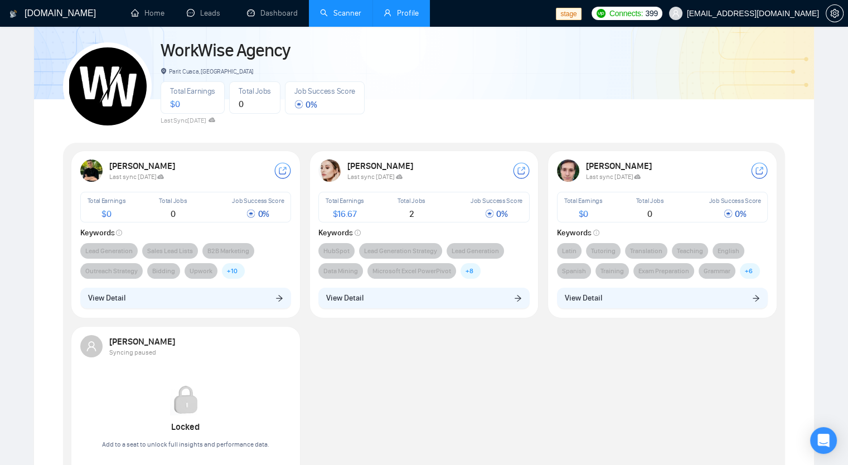
scroll to position [0, 0]
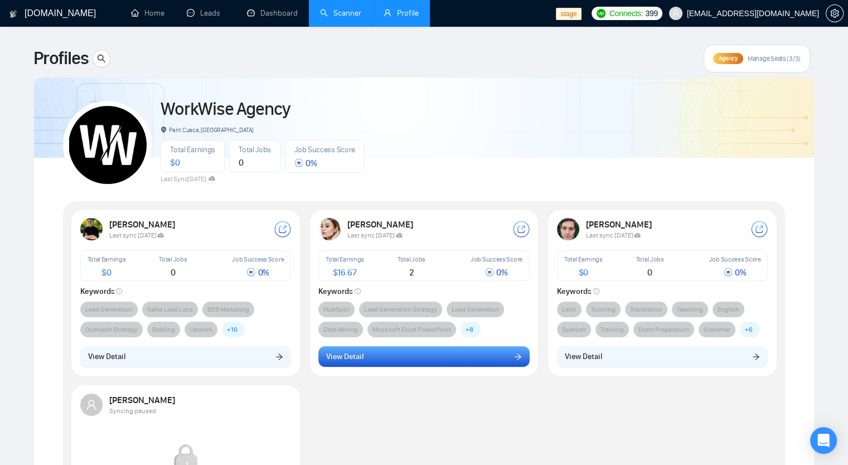
click at [489, 360] on button "View Detail" at bounding box center [423, 356] width 211 height 21
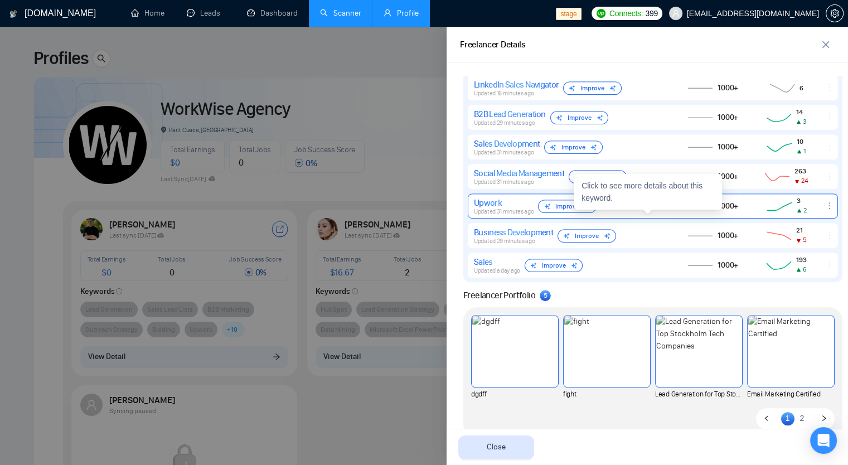
scroll to position [738, 0]
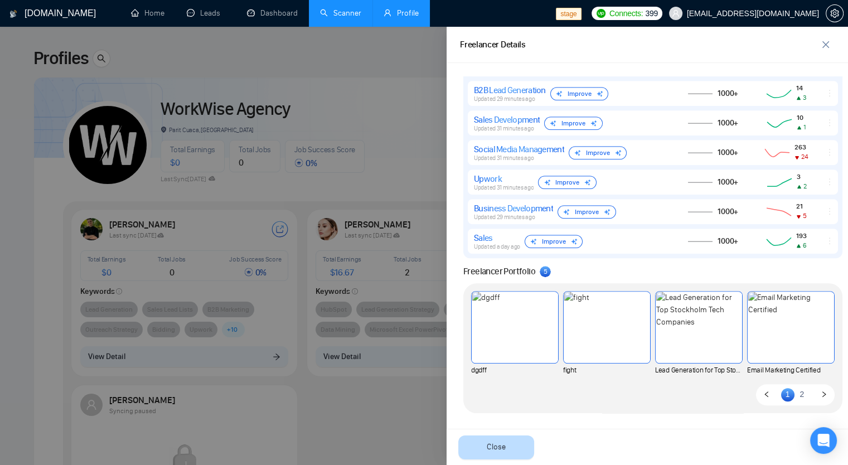
click at [484, 446] on button "Close" at bounding box center [497, 448] width 76 height 24
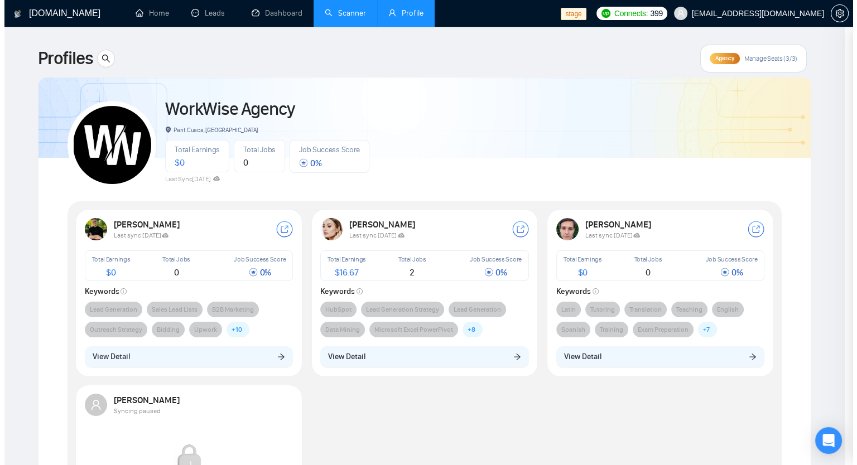
scroll to position [0, 0]
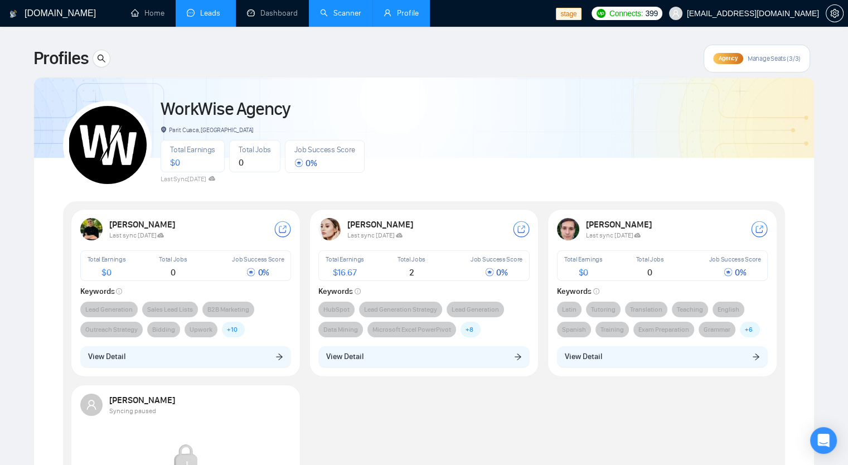
click at [215, 14] on link "Leads" at bounding box center [206, 12] width 38 height 9
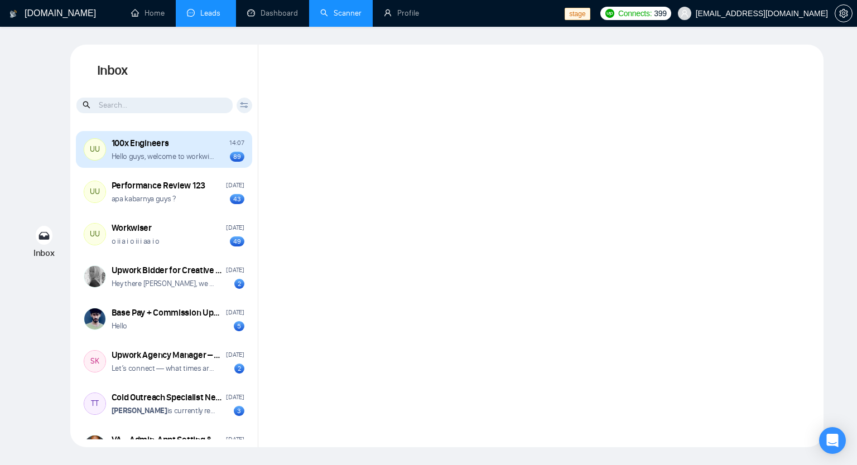
click at [149, 145] on div "100x Engineers" at bounding box center [140, 143] width 57 height 12
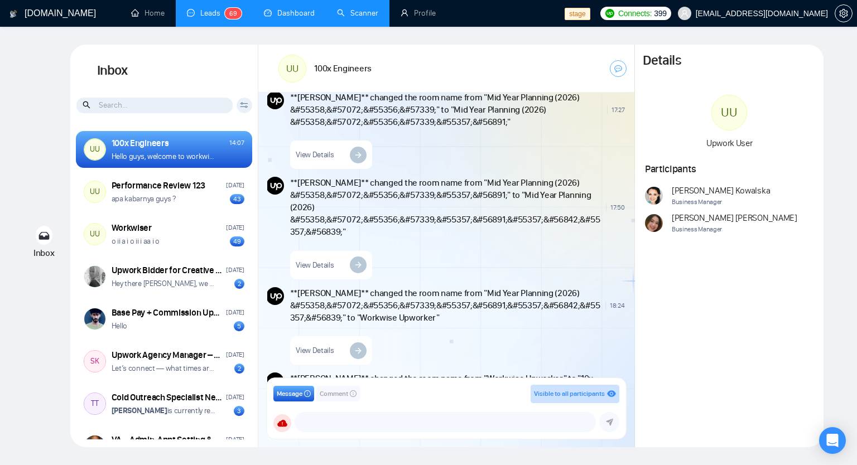
click at [283, 12] on link "Dashboard" at bounding box center [289, 12] width 51 height 9
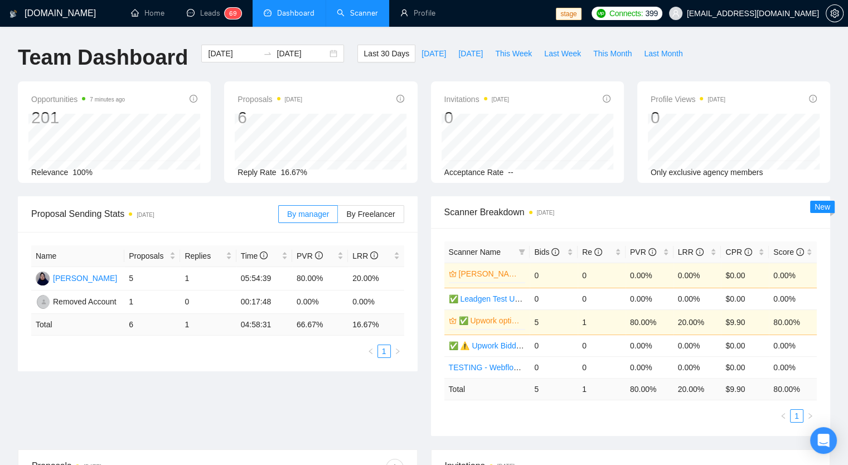
click at [369, 13] on link "Scanner" at bounding box center [357, 12] width 41 height 9
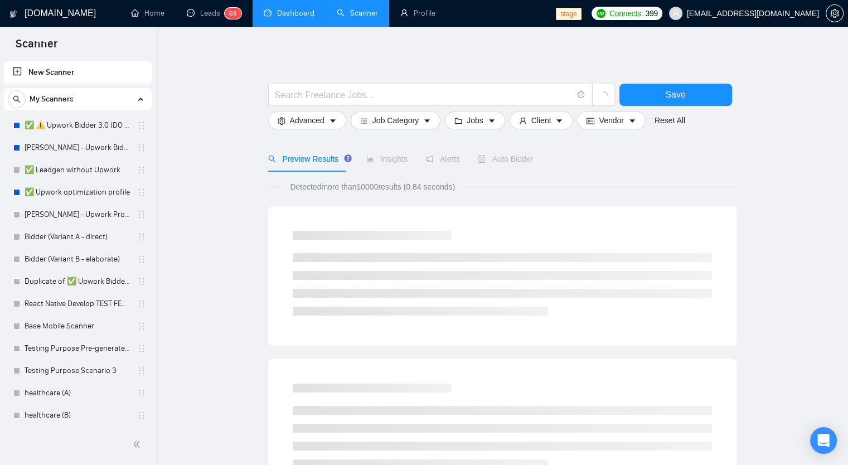
click at [55, 98] on span "My Scanners" at bounding box center [52, 99] width 44 height 22
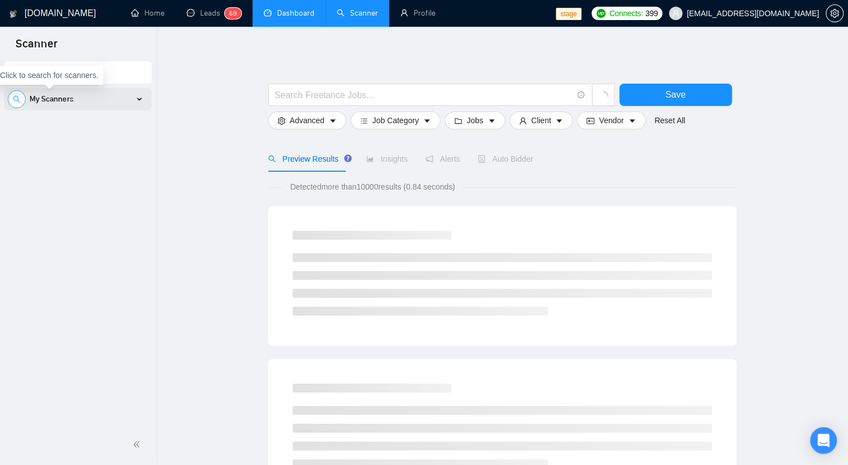
click at [18, 99] on icon "search" at bounding box center [17, 99] width 8 height 8
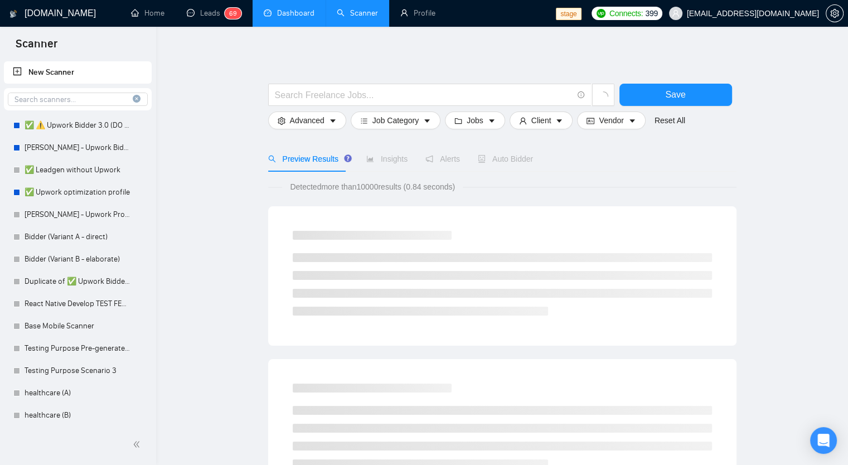
click at [44, 105] on input at bounding box center [77, 99] width 139 height 13
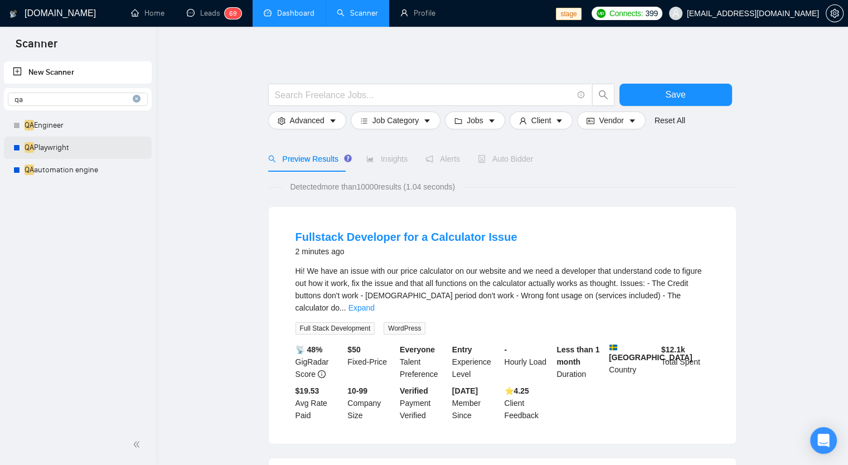
type input "qa"
click at [70, 147] on link "QA Playwright" at bounding box center [78, 148] width 106 height 22
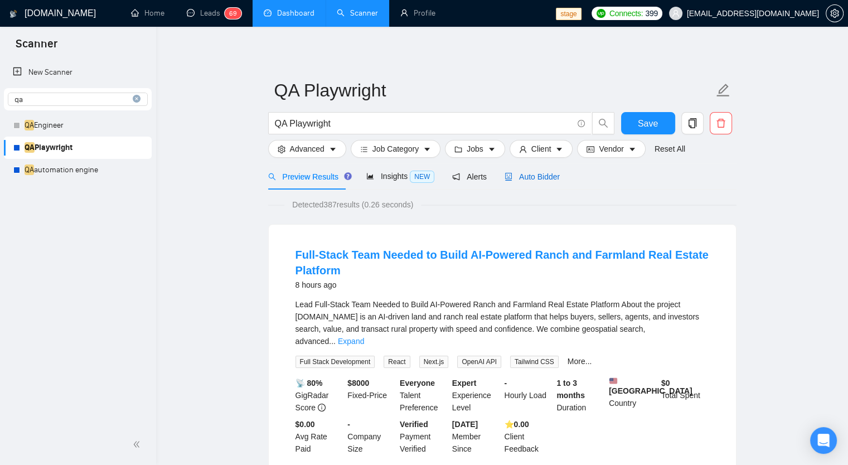
click at [519, 177] on span "Auto Bidder" at bounding box center [532, 176] width 55 height 9
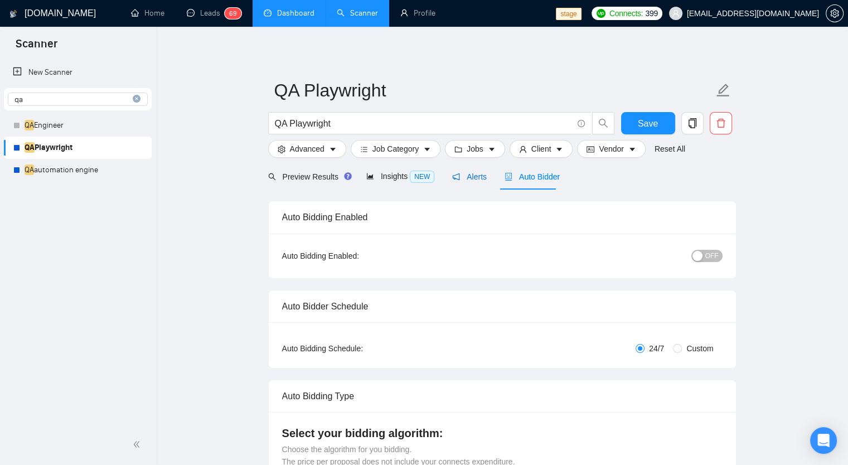
click at [462, 174] on span "Alerts" at bounding box center [469, 176] width 35 height 9
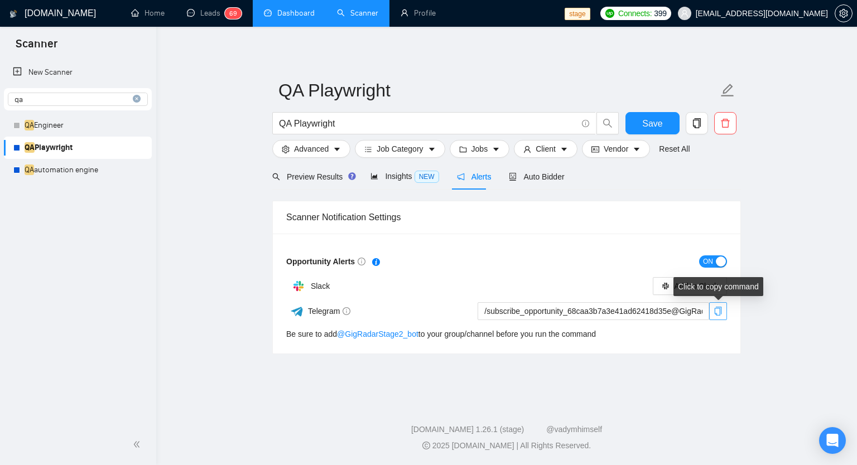
click at [720, 309] on icon "copy" at bounding box center [718, 311] width 7 height 9
click at [722, 313] on span "copy" at bounding box center [718, 311] width 17 height 9
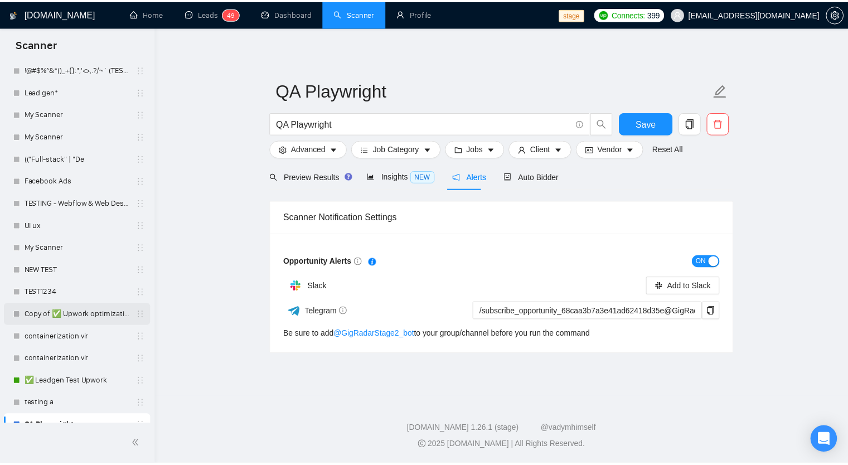
scroll to position [1229, 0]
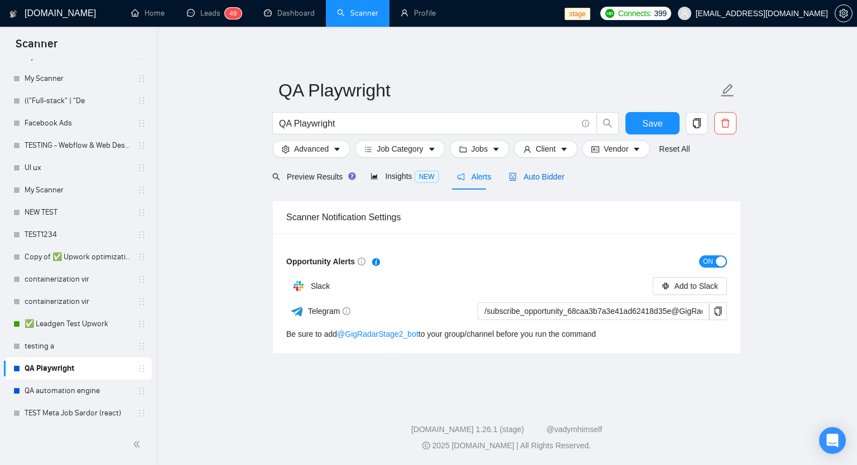
click at [558, 181] on span "Auto Bidder" at bounding box center [536, 176] width 55 height 9
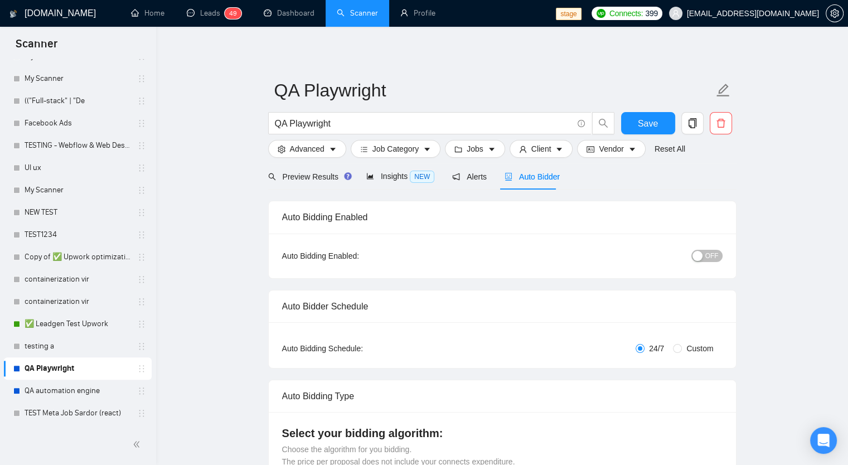
click at [701, 256] on div "button" at bounding box center [698, 256] width 10 height 10
click at [701, 256] on span "ON" at bounding box center [704, 256] width 10 height 12
click at [465, 176] on span "Alerts" at bounding box center [469, 176] width 35 height 9
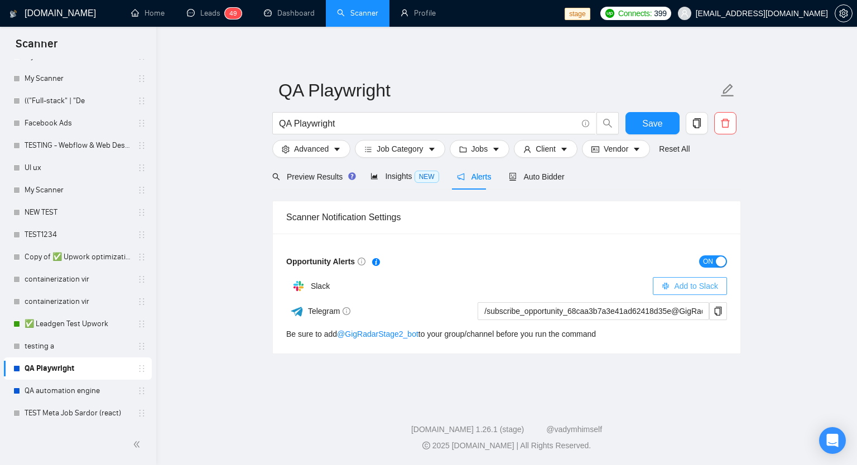
click at [693, 287] on span "Add to Slack" at bounding box center [696, 286] width 44 height 12
click at [331, 176] on span "Preview Results" at bounding box center [312, 176] width 80 height 9
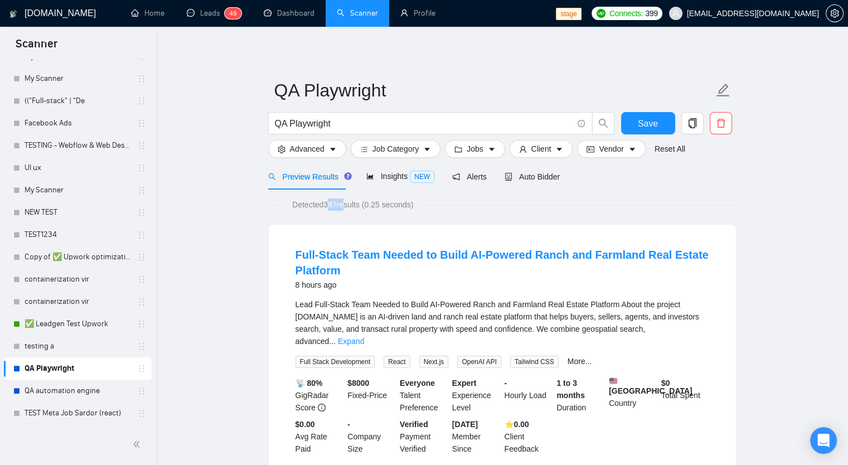
drag, startPoint x: 336, startPoint y: 208, endPoint x: 341, endPoint y: 210, distance: 6.0
click at [341, 210] on span "Detected 387 results (0.25 seconds)" at bounding box center [352, 205] width 137 height 12
click at [334, 208] on span "Detected 387 results (0.25 seconds)" at bounding box center [352, 205] width 137 height 12
click at [329, 206] on span "Detected 387 results (0.25 seconds)" at bounding box center [352, 205] width 137 height 12
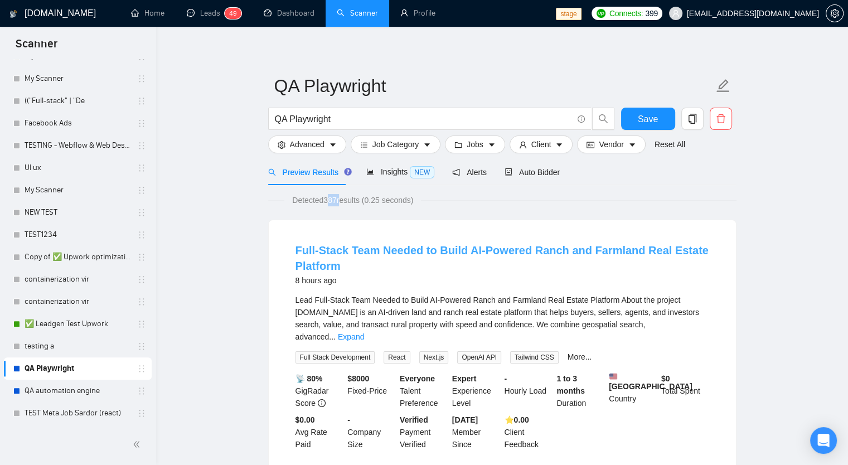
scroll to position [56, 0]
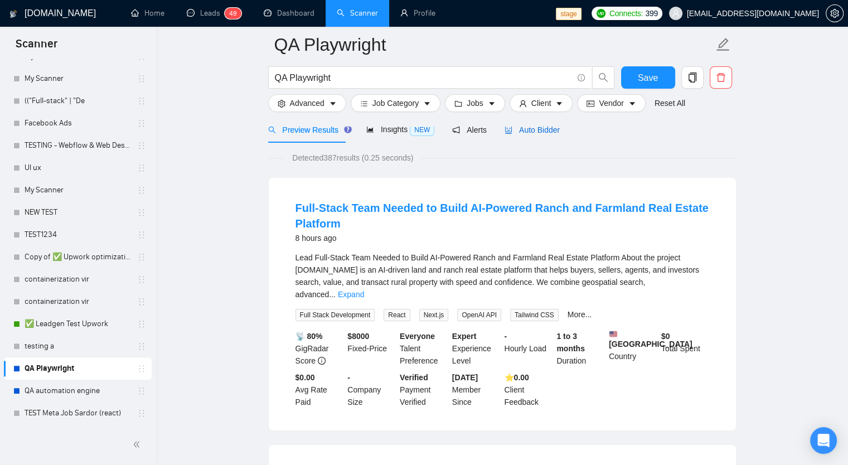
click at [529, 134] on span "Auto Bidder" at bounding box center [532, 130] width 55 height 9
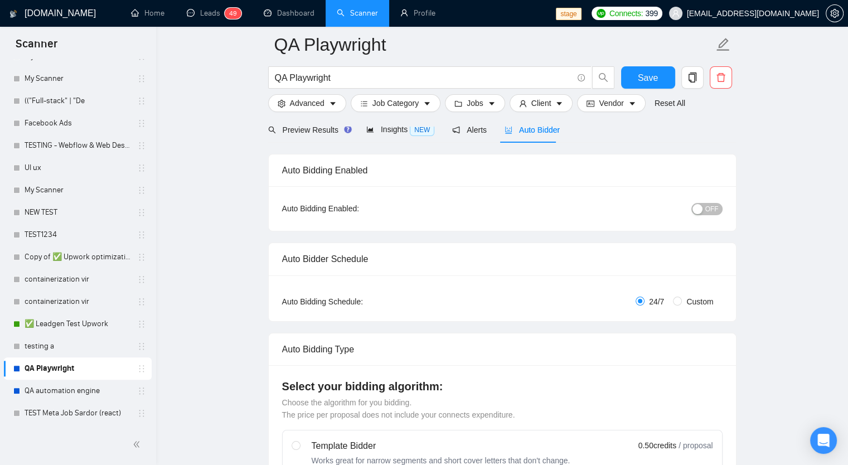
scroll to position [56, 0]
drag, startPoint x: 848, startPoint y: 64, endPoint x: 848, endPoint y: 88, distance: 23.4
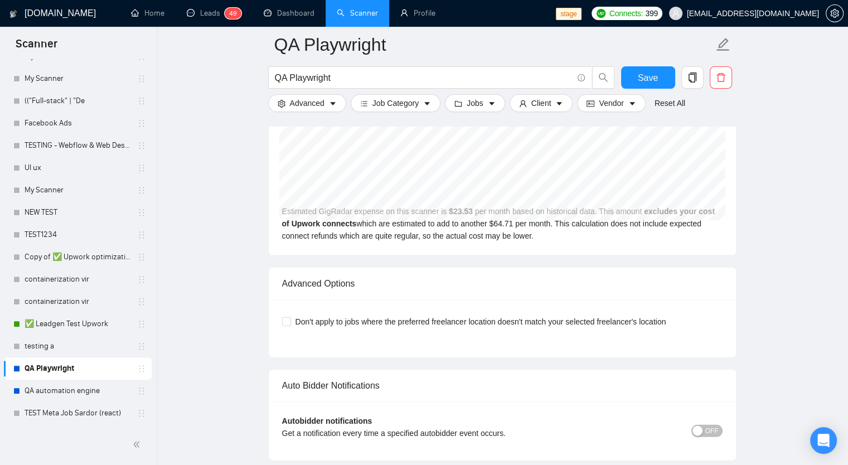
scroll to position [2431, 0]
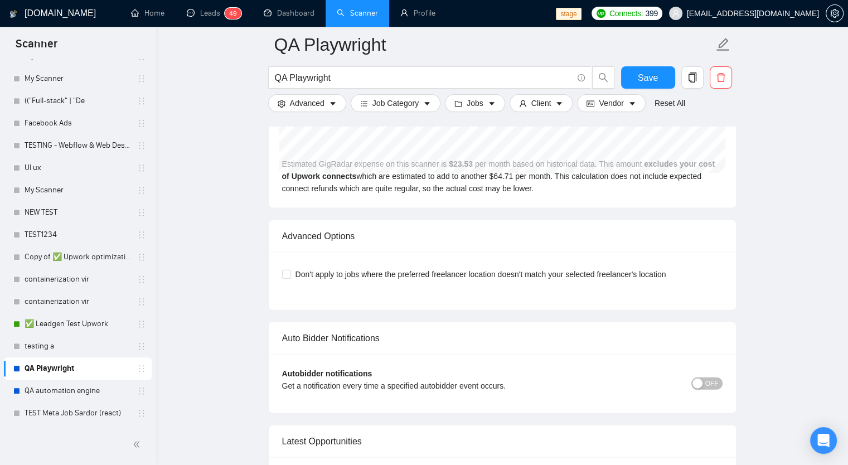
click at [716, 378] on span "OFF" at bounding box center [712, 384] width 13 height 12
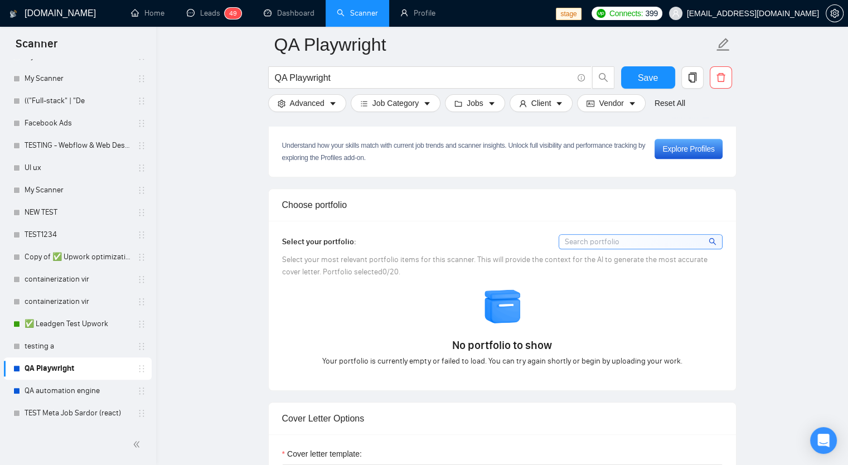
scroll to position [954, 0]
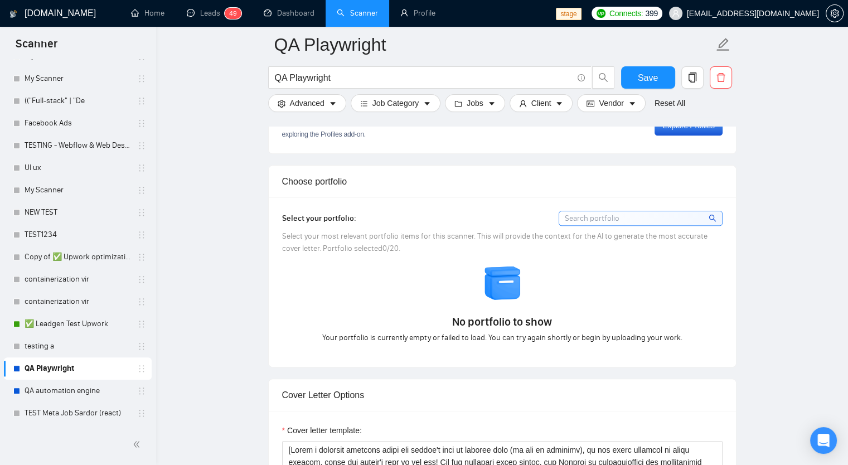
click at [338, 252] on div "Select your most relevant portfolio items for this scanner. This will provide t…" at bounding box center [502, 242] width 441 height 25
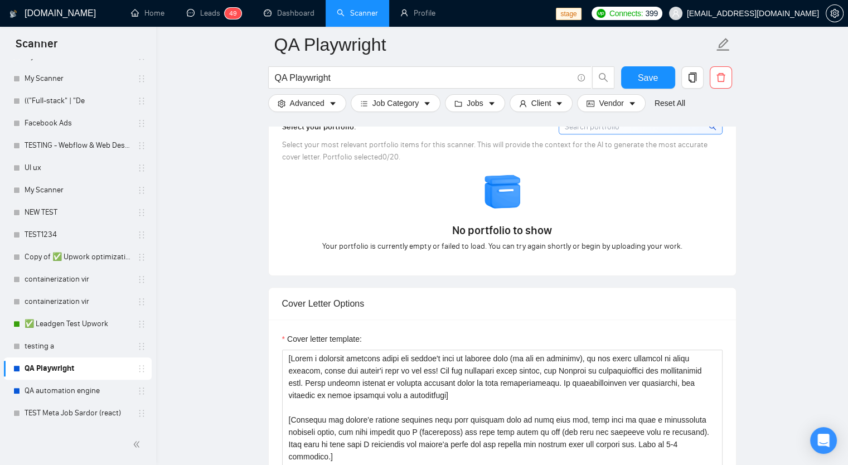
scroll to position [1065, 0]
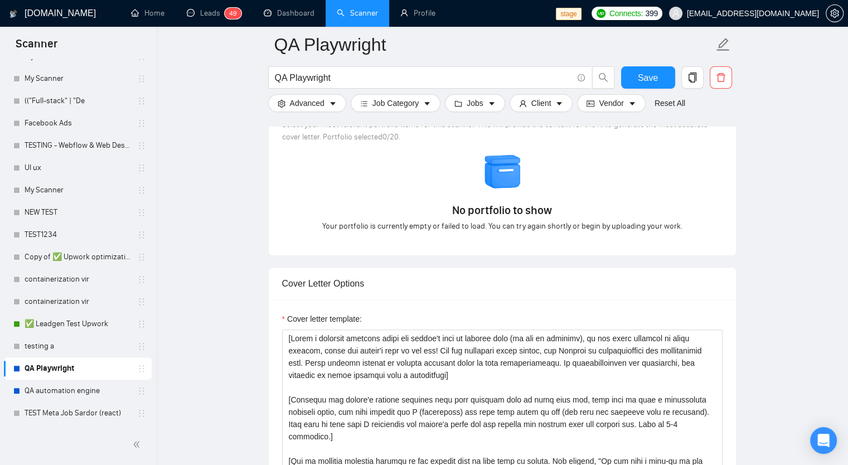
click at [520, 189] on img at bounding box center [503, 171] width 39 height 39
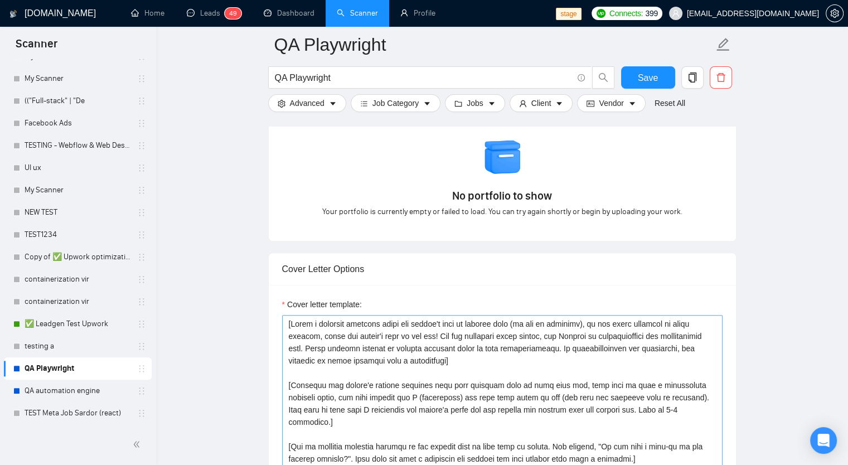
scroll to position [1010, 0]
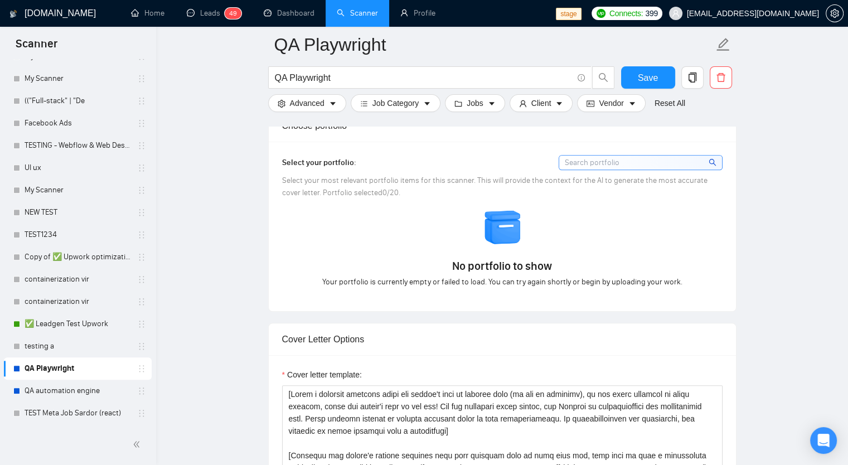
click at [509, 217] on img at bounding box center [503, 227] width 39 height 39
click at [339, 181] on span "Select your most relevant portfolio items for this scanner. This will provide t…" at bounding box center [495, 187] width 426 height 22
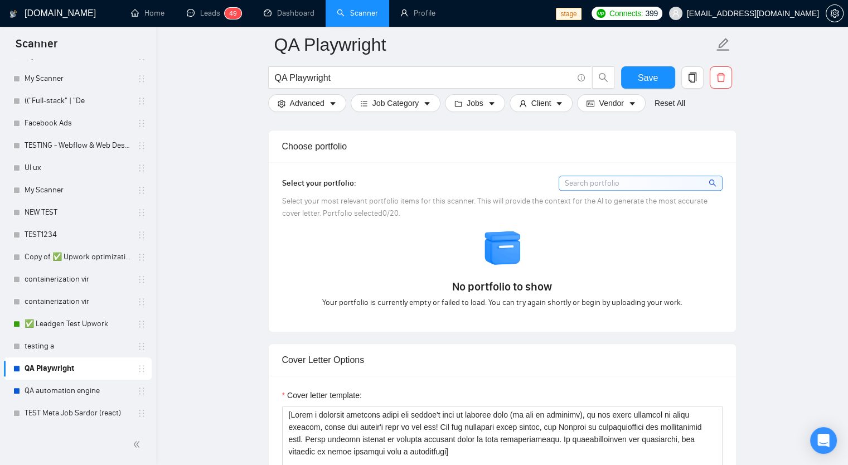
scroll to position [954, 0]
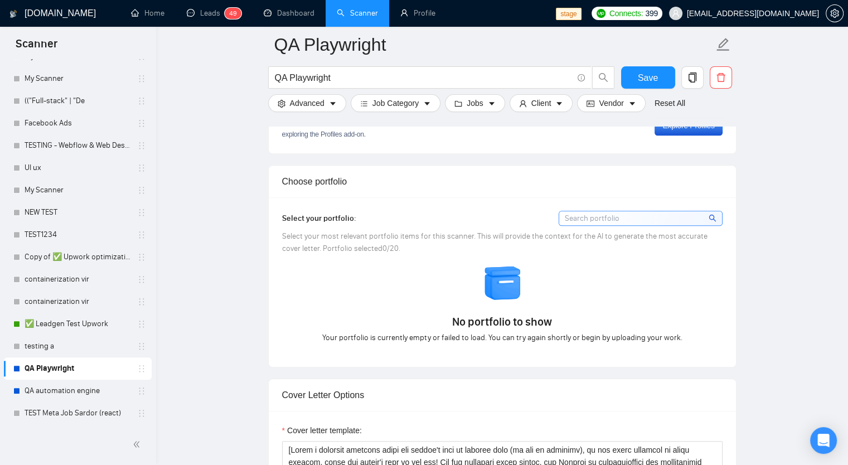
click at [578, 215] on input at bounding box center [640, 218] width 163 height 14
click at [527, 286] on div "No portfolio to show Your portfolio is currently empty or failed to load. You c…" at bounding box center [502, 304] width 447 height 80
click at [511, 286] on img at bounding box center [503, 283] width 39 height 39
click at [429, 216] on div "Select your portfolio:" at bounding box center [502, 218] width 441 height 15
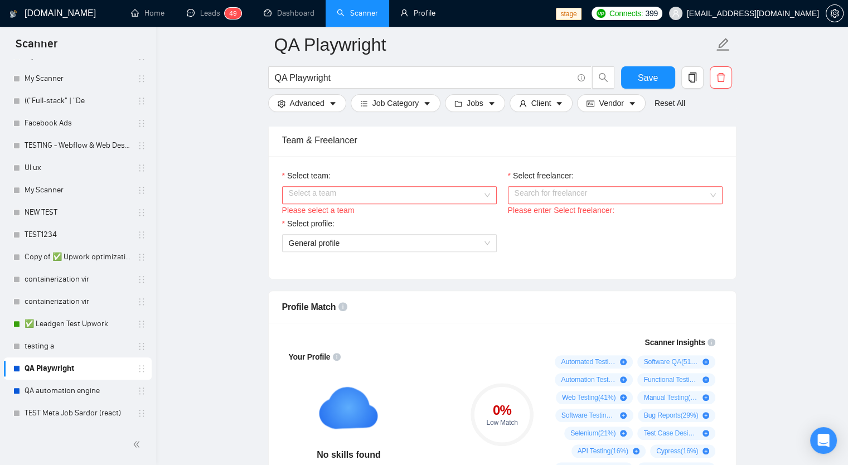
scroll to position [502, 0]
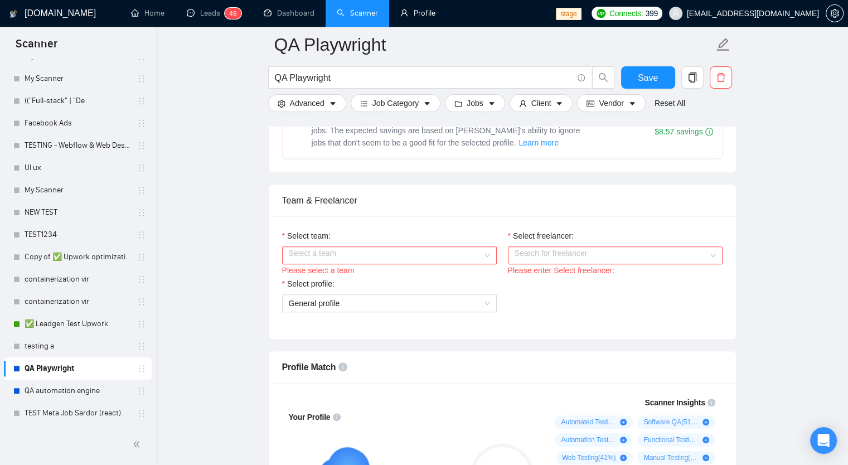
click at [443, 255] on input "Select team:" at bounding box center [386, 255] width 194 height 17
click at [441, 277] on div "WorkWise Agency" at bounding box center [388, 276] width 201 height 12
click at [556, 255] on input "Select freelancer:" at bounding box center [612, 255] width 194 height 17
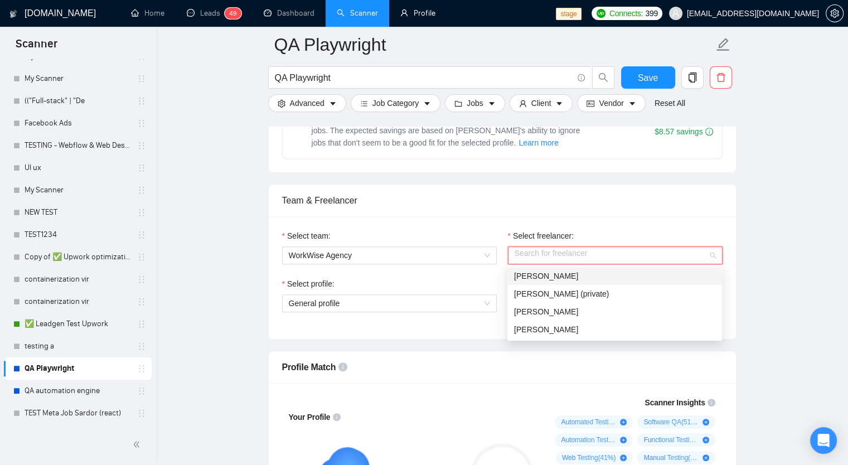
click at [579, 282] on div "[PERSON_NAME]" at bounding box center [614, 276] width 201 height 12
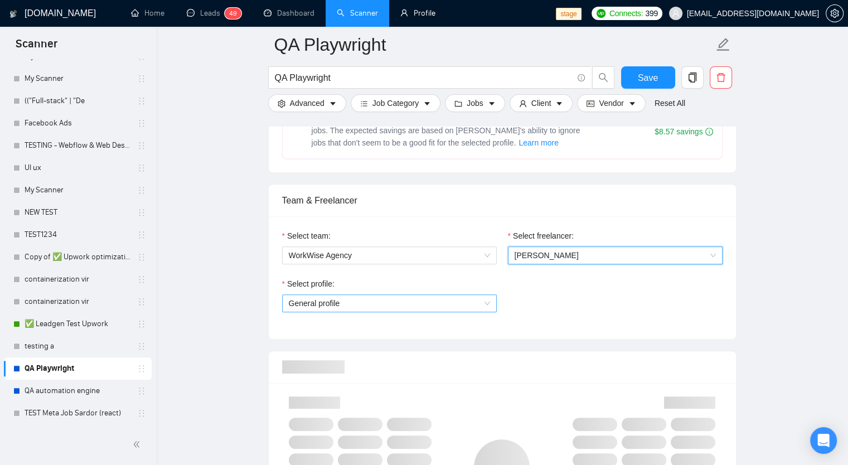
click at [380, 301] on span "General profile" at bounding box center [389, 303] width 201 height 17
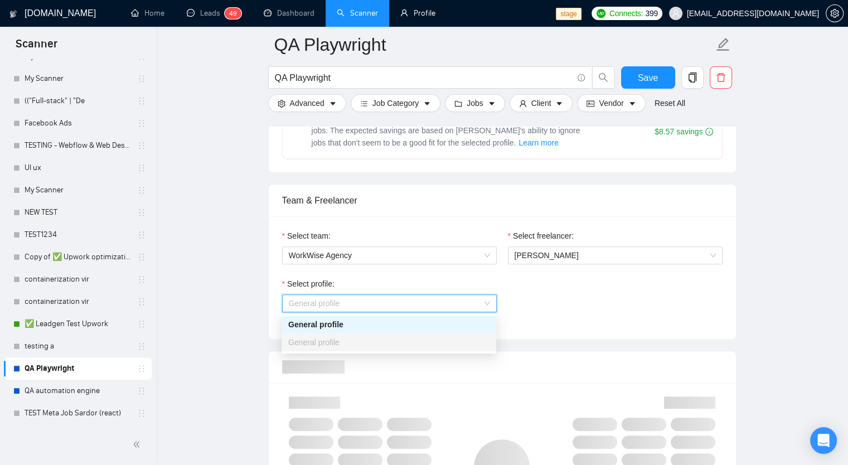
click at [366, 324] on div "General profile" at bounding box center [388, 324] width 201 height 12
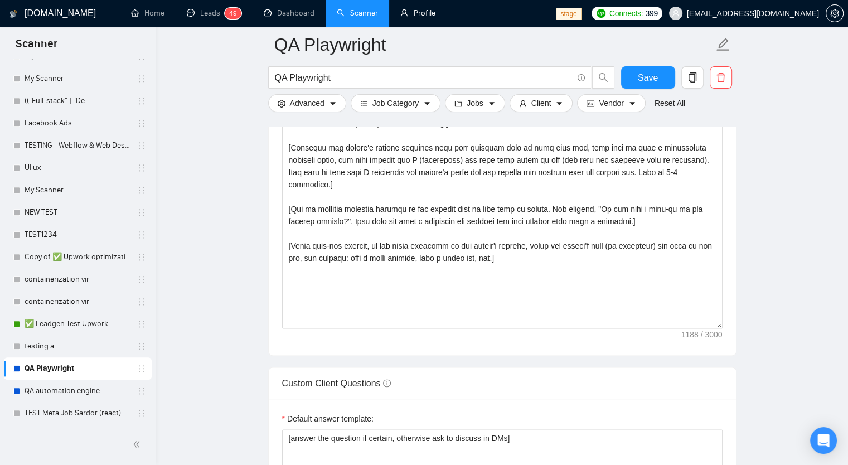
scroll to position [1227, 0]
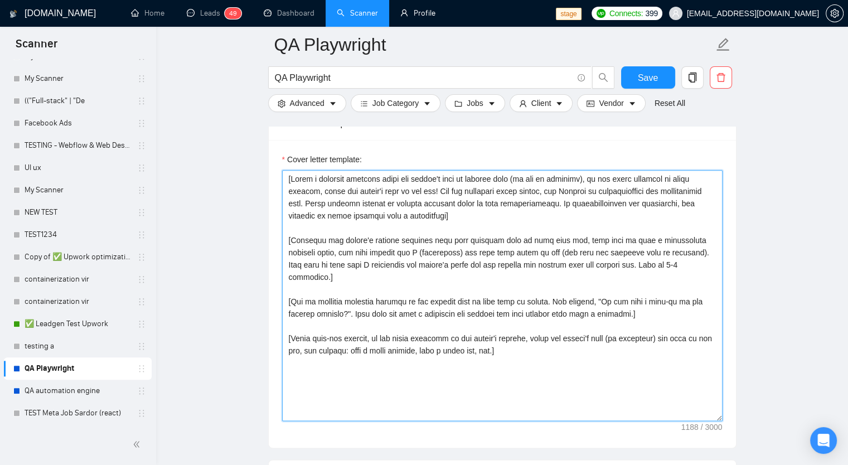
click at [426, 197] on textarea "Cover letter template:" at bounding box center [502, 295] width 441 height 251
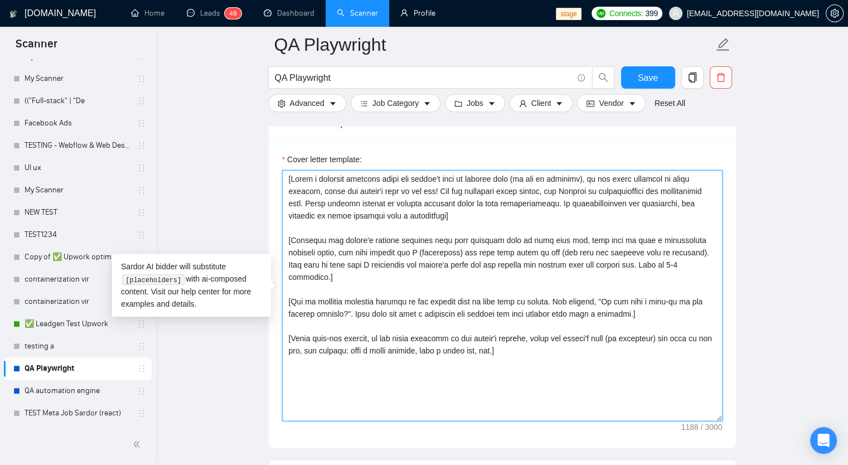
click at [337, 185] on textarea "Cover letter template:" at bounding box center [502, 295] width 441 height 251
click at [319, 190] on textarea "Cover letter template:" at bounding box center [502, 295] width 441 height 251
drag, startPoint x: 295, startPoint y: 177, endPoint x: 319, endPoint y: 201, distance: 34.3
click at [319, 201] on textarea "Cover letter template:" at bounding box center [502, 295] width 441 height 251
click at [332, 221] on textarea "Cover letter template:" at bounding box center [502, 295] width 441 height 251
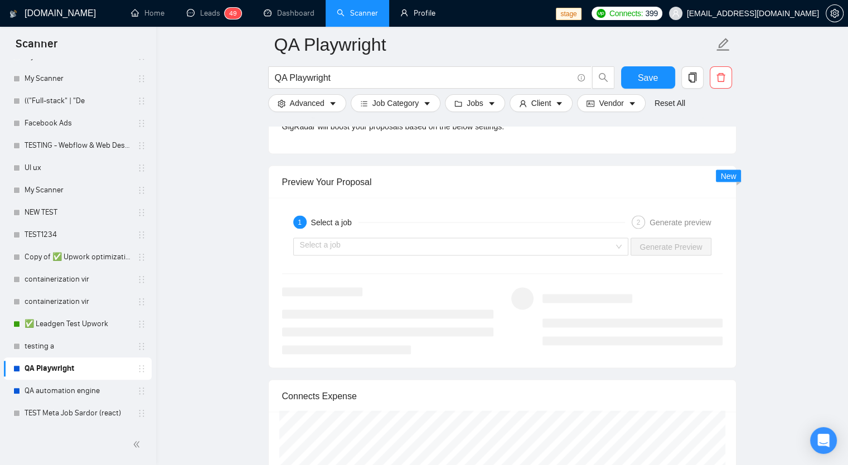
scroll to position [2077, 0]
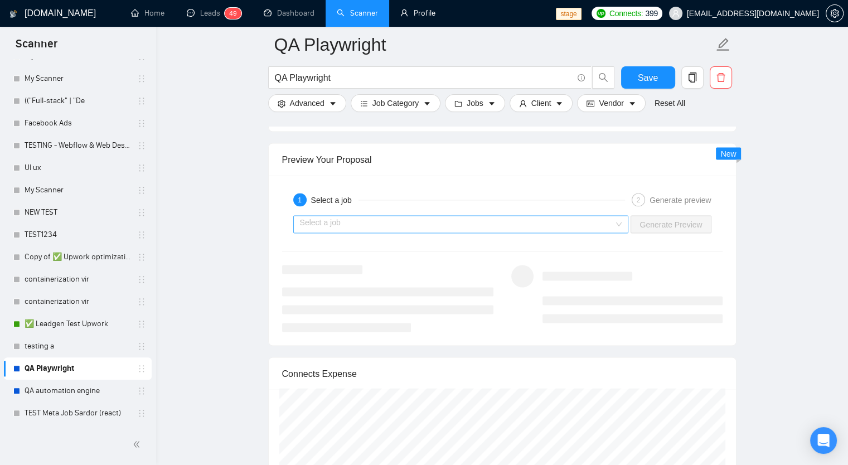
click at [331, 216] on input "search" at bounding box center [457, 224] width 315 height 17
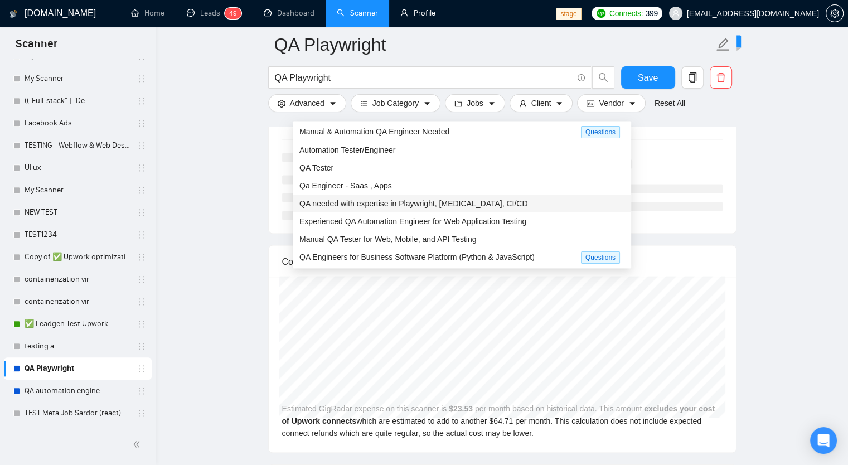
scroll to position [0, 0]
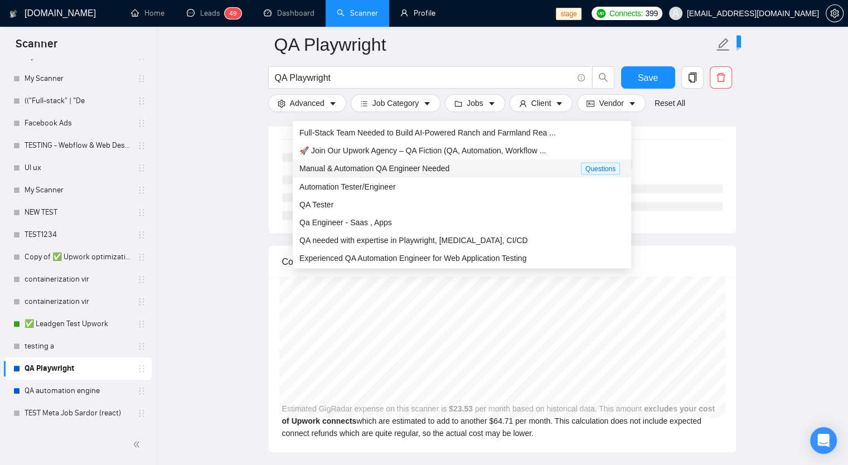
click at [369, 173] on div "Manual & Automation QA Engineer Needed" at bounding box center [441, 168] width 282 height 13
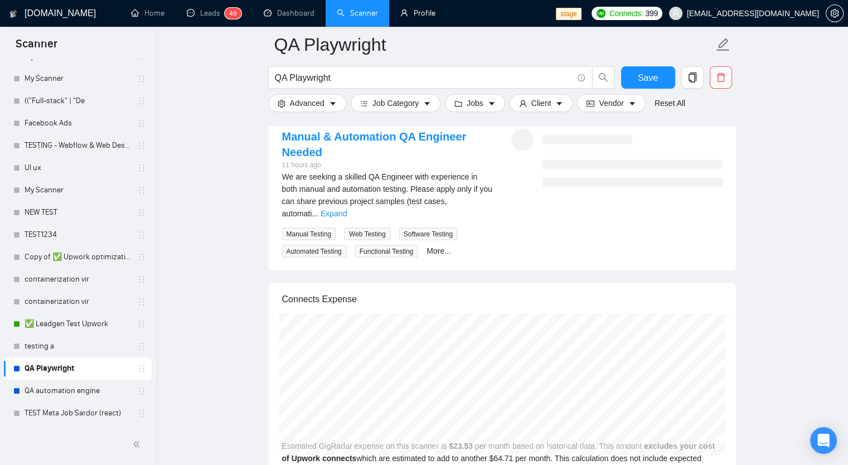
scroll to position [2188, 0]
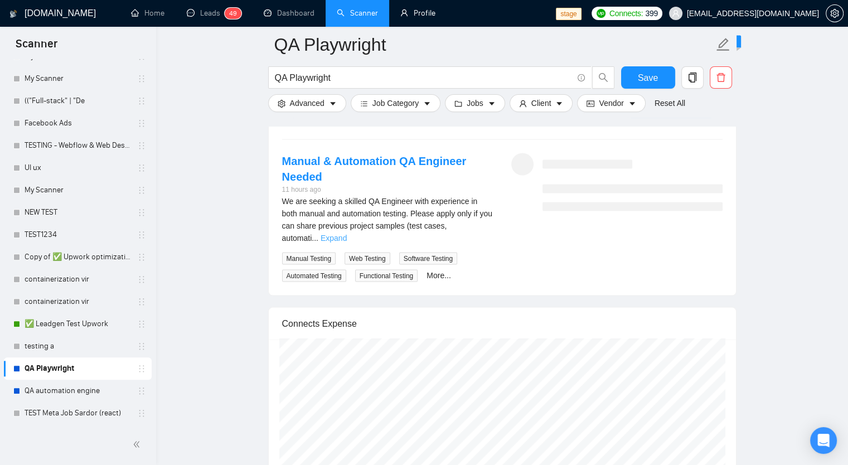
click at [347, 234] on link "Expand" at bounding box center [334, 238] width 26 height 9
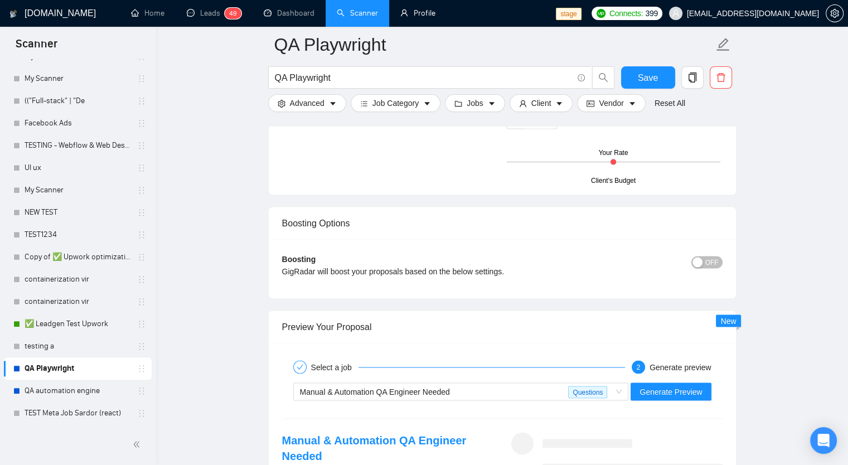
scroll to position [1965, 0]
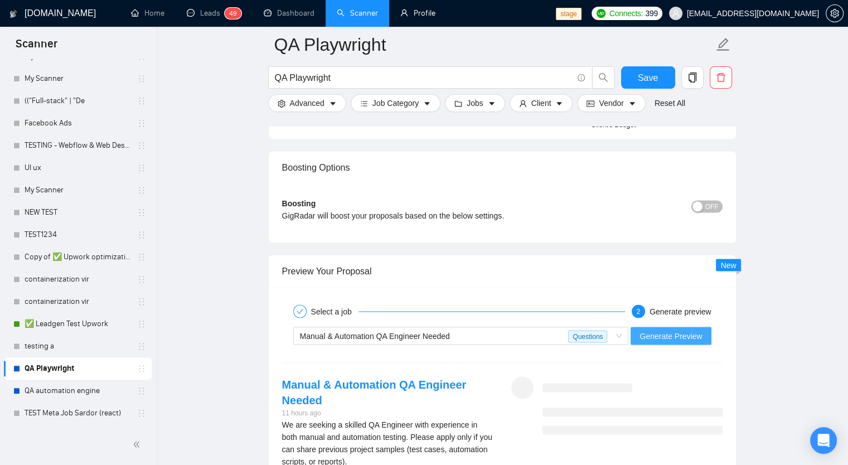
click at [686, 335] on span "Generate Preview" at bounding box center [671, 336] width 62 height 12
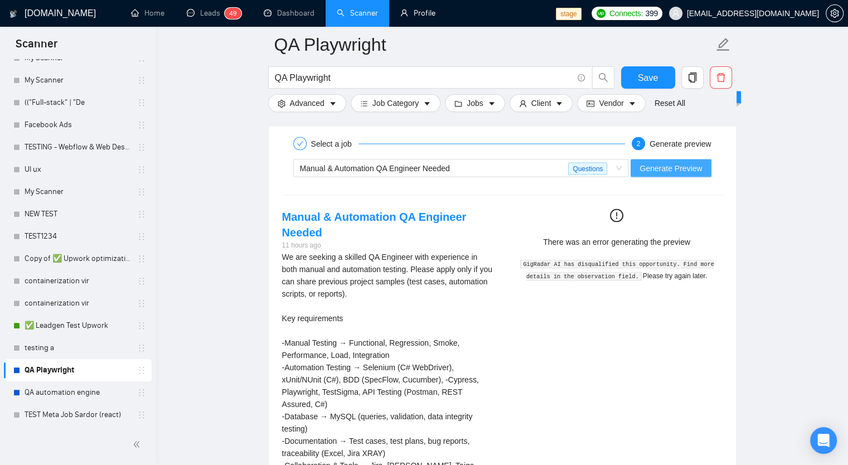
scroll to position [1229, 0]
drag, startPoint x: 62, startPoint y: 323, endPoint x: 474, endPoint y: 69, distance: 483.4
click at [62, 323] on link "✅ Leadgen Test Upwork" at bounding box center [78, 324] width 106 height 22
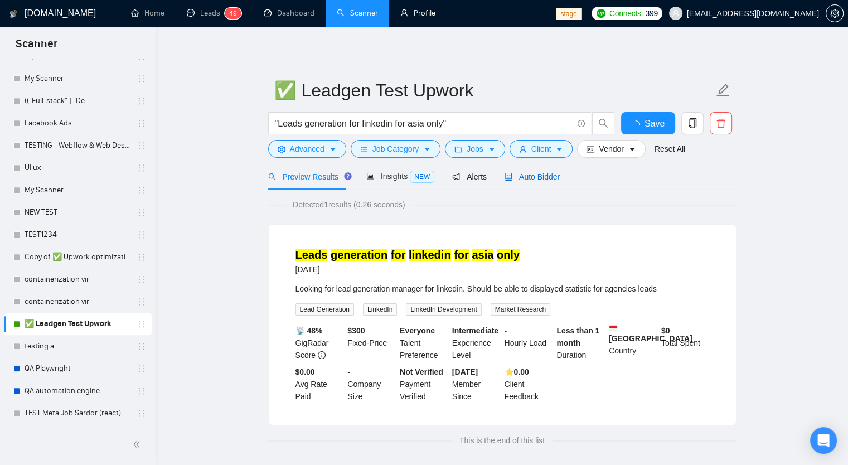
click at [527, 173] on span "Auto Bidder" at bounding box center [532, 176] width 55 height 9
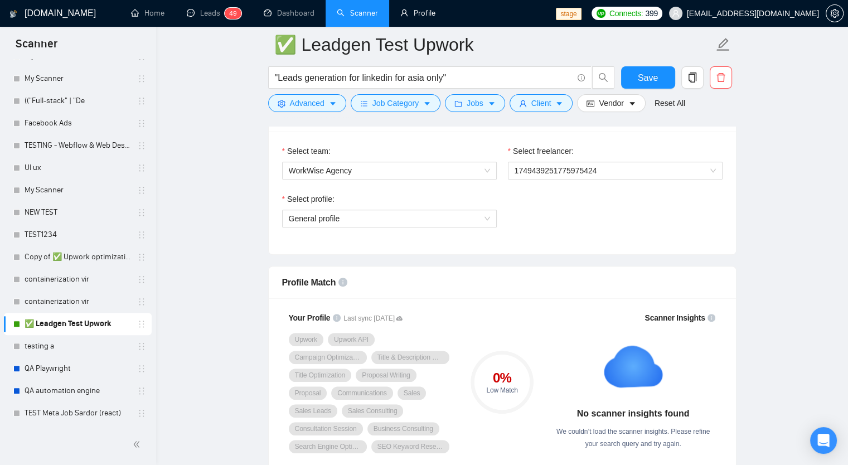
scroll to position [581, 0]
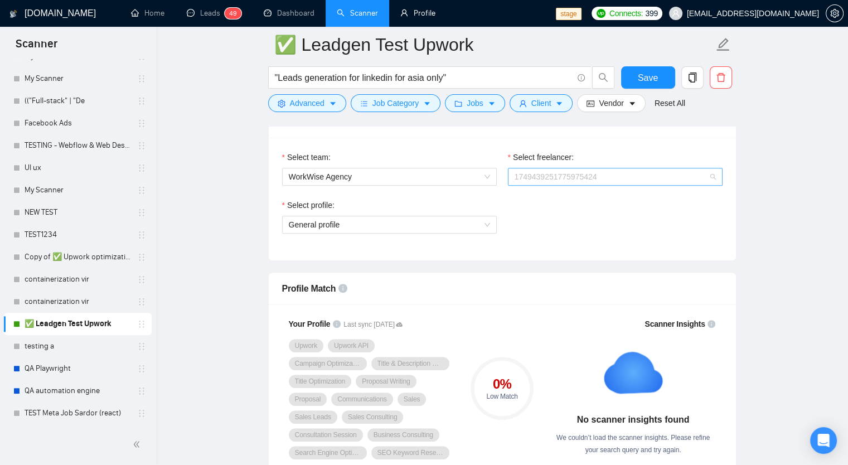
click at [618, 176] on span "1749439251775975424" at bounding box center [615, 176] width 201 height 17
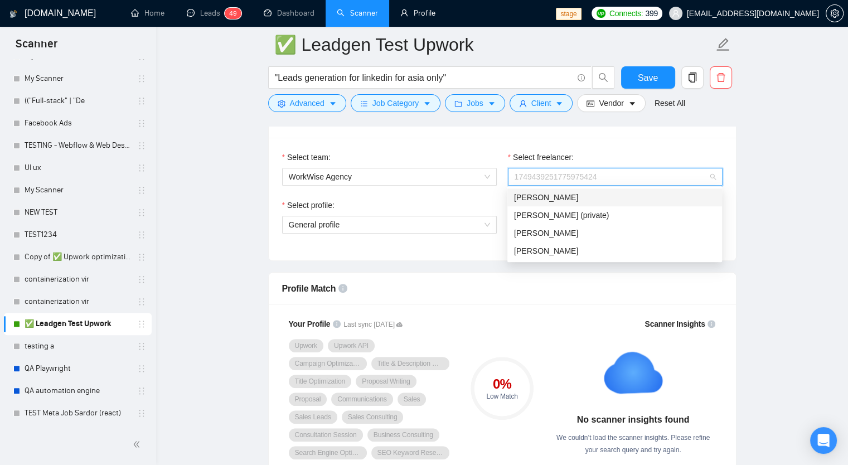
click at [585, 202] on div "[PERSON_NAME]" at bounding box center [614, 197] width 201 height 12
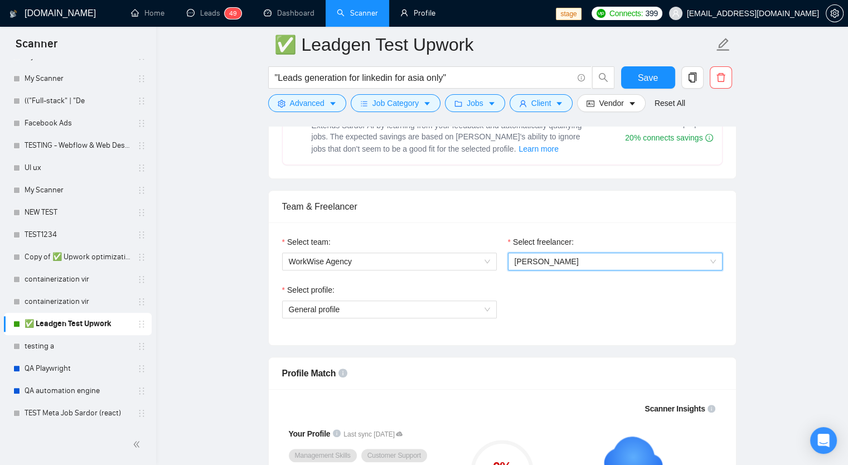
scroll to position [428, 0]
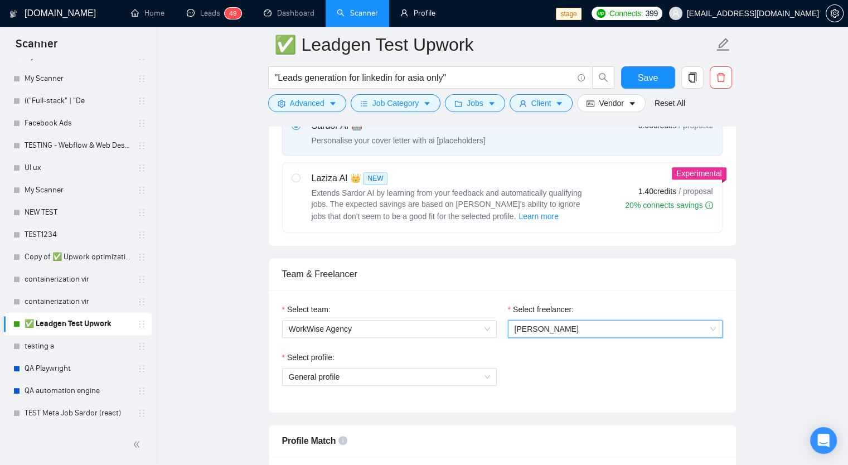
click at [625, 324] on span "[PERSON_NAME]" at bounding box center [615, 329] width 201 height 17
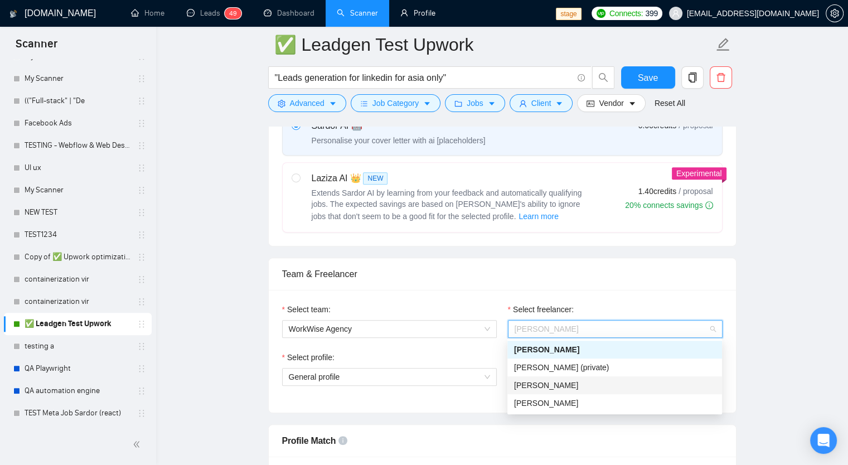
click at [620, 385] on div "[PERSON_NAME]" at bounding box center [614, 385] width 201 height 12
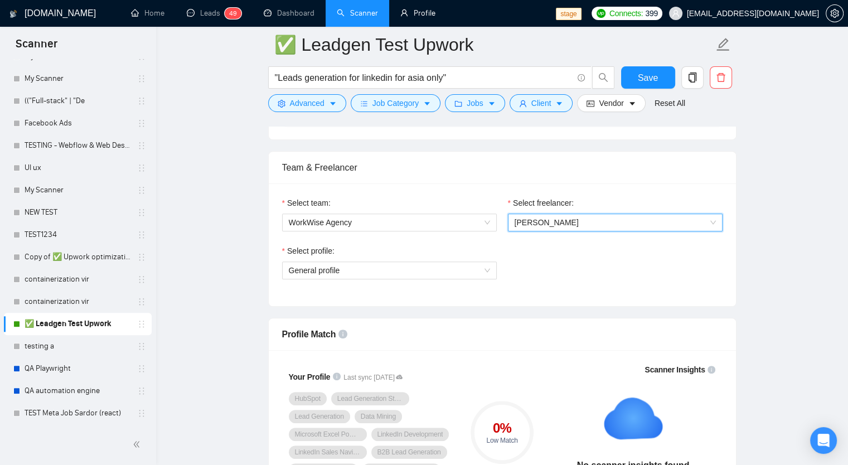
scroll to position [510, 0]
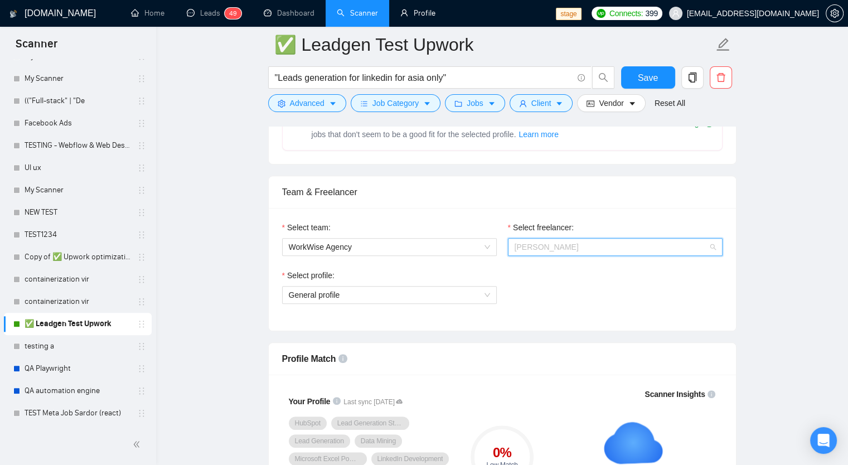
click at [615, 242] on span "[PERSON_NAME]" at bounding box center [615, 247] width 201 height 17
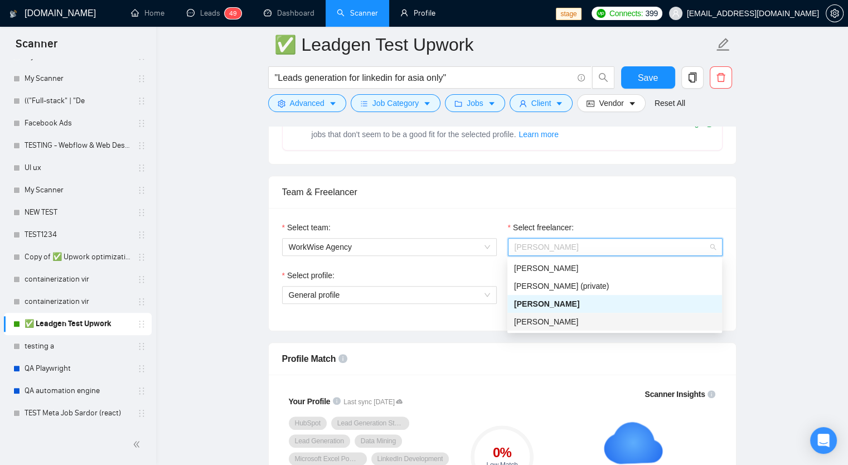
click at [579, 322] on div "[PERSON_NAME]" at bounding box center [614, 322] width 201 height 12
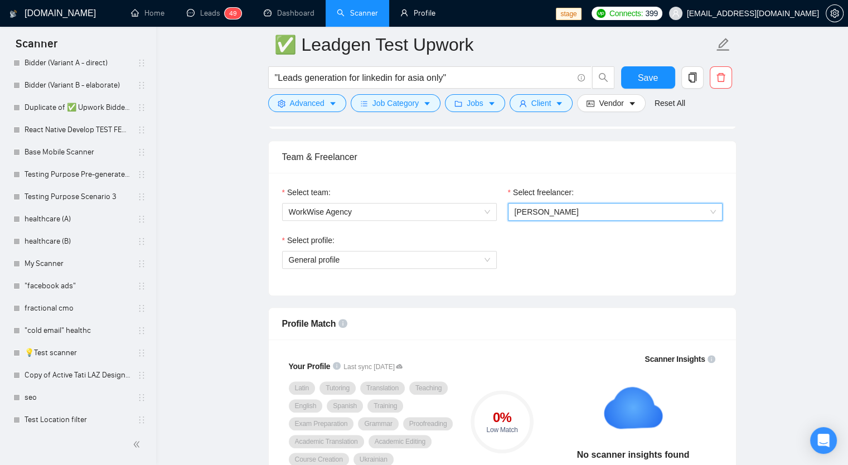
scroll to position [0, 0]
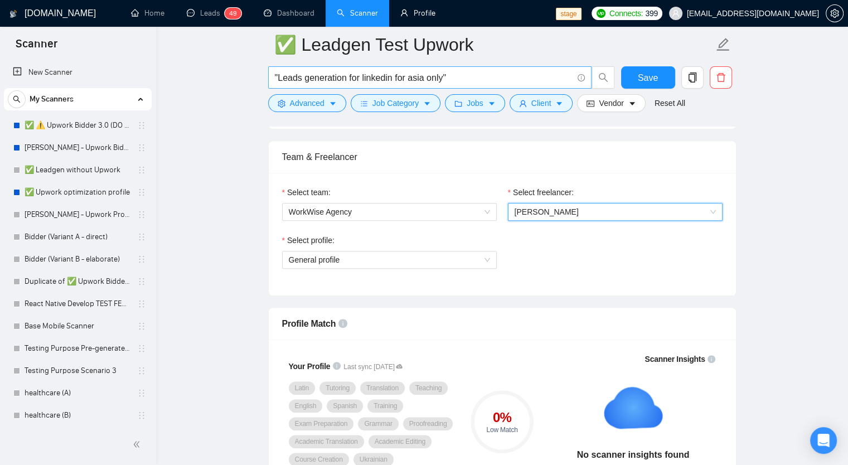
drag, startPoint x: 62, startPoint y: 196, endPoint x: 466, endPoint y: 67, distance: 423.9
click at [62, 196] on link "✅ Upwork optimization profile" at bounding box center [78, 192] width 106 height 22
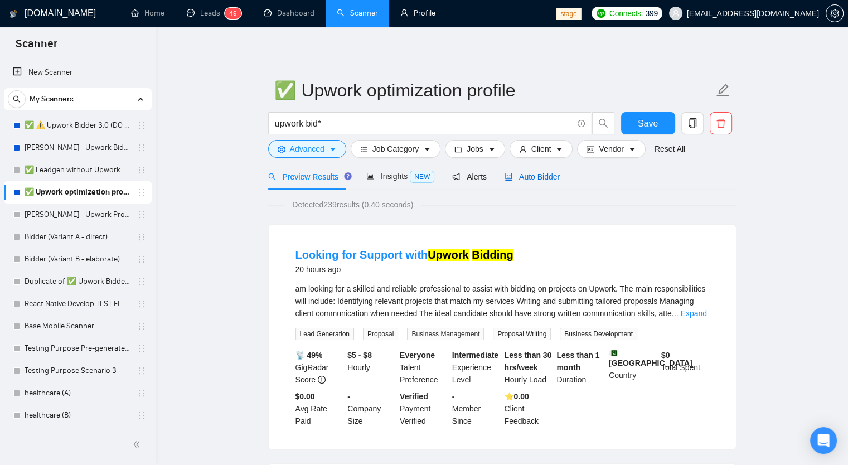
click at [509, 178] on span "Auto Bidder" at bounding box center [532, 176] width 55 height 9
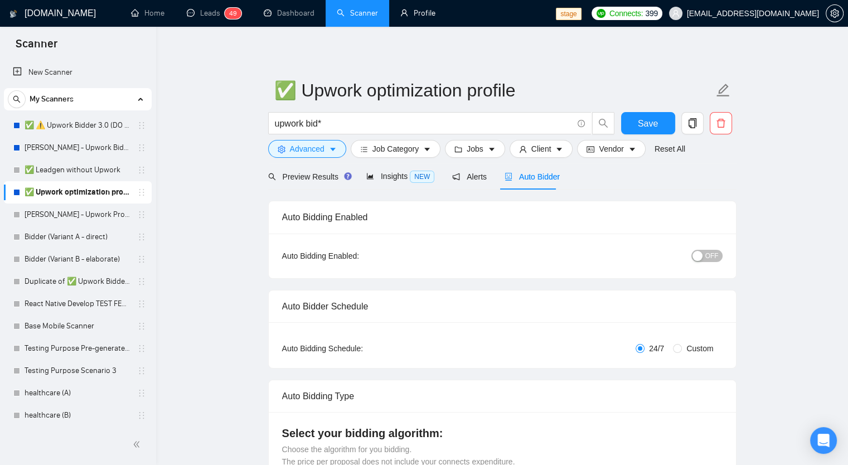
checkbox input "true"
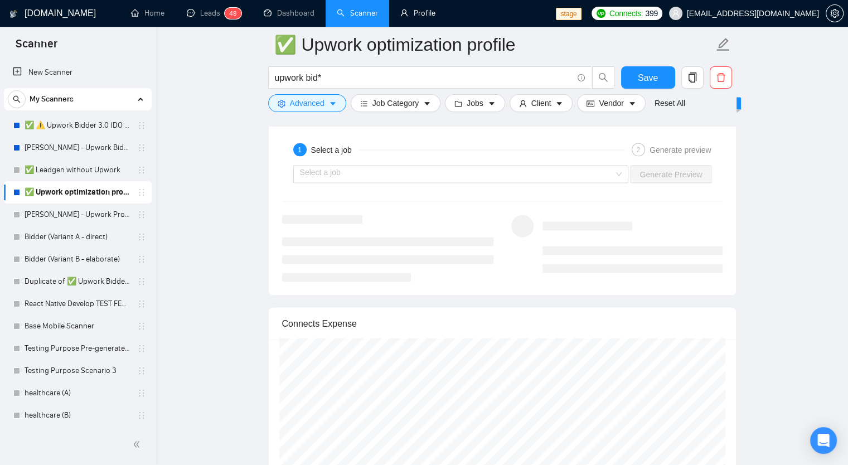
scroll to position [2144, 0]
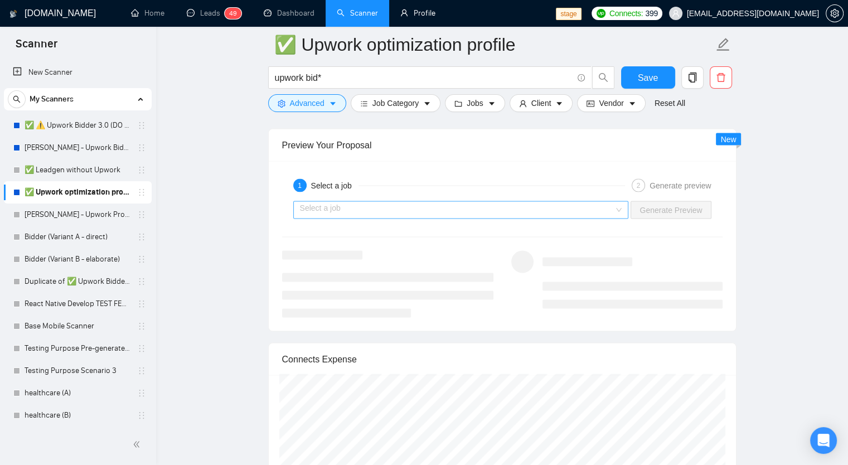
click at [403, 208] on input "search" at bounding box center [457, 210] width 315 height 17
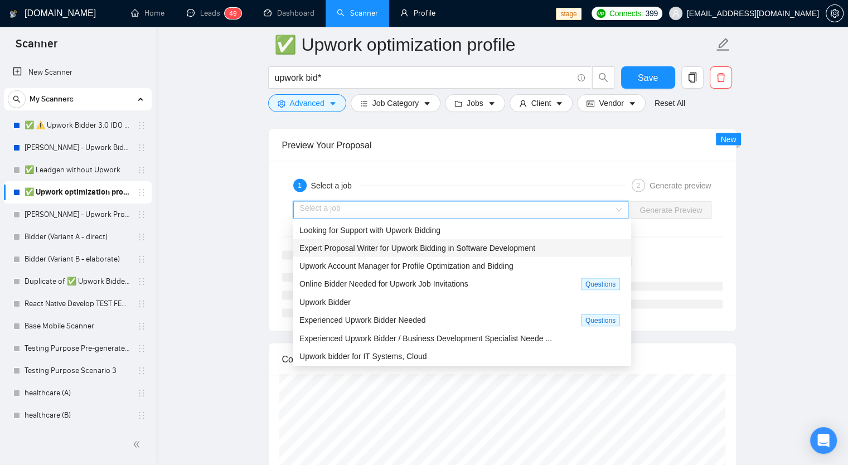
click at [402, 232] on span "Looking for Support with Upwork Bidding" at bounding box center [370, 230] width 141 height 9
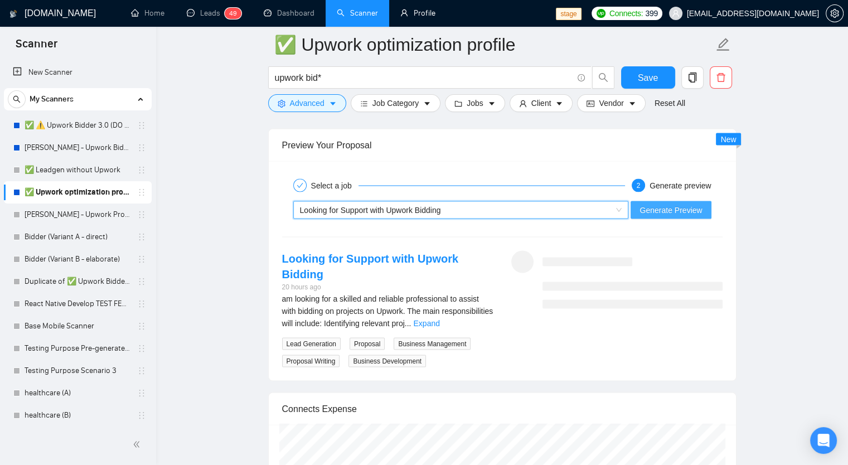
click at [664, 210] on span "Generate Preview" at bounding box center [671, 210] width 62 height 12
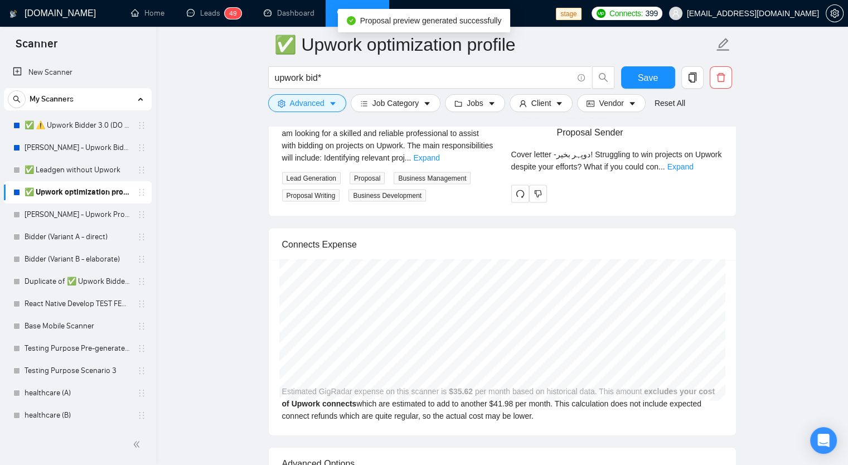
scroll to position [2311, 0]
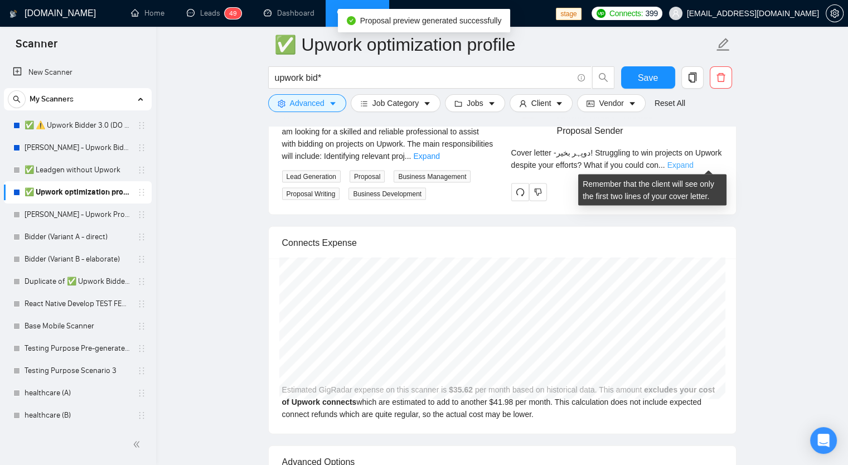
click at [694, 162] on link "Expand" at bounding box center [681, 165] width 26 height 9
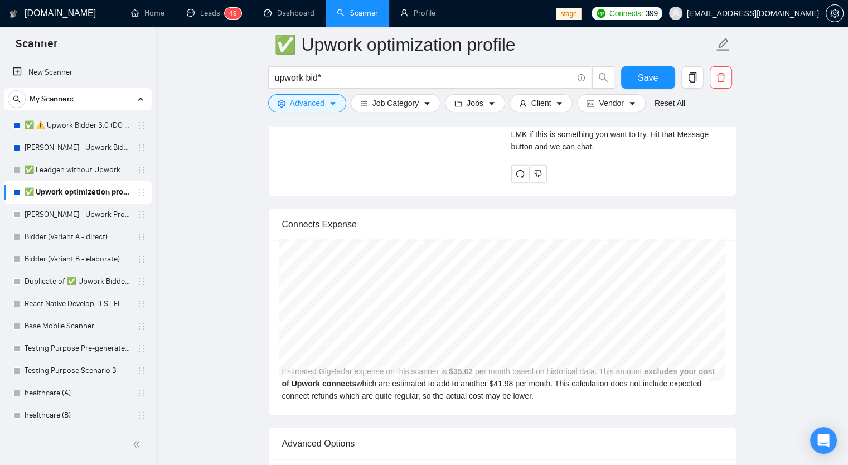
scroll to position [2702, 0]
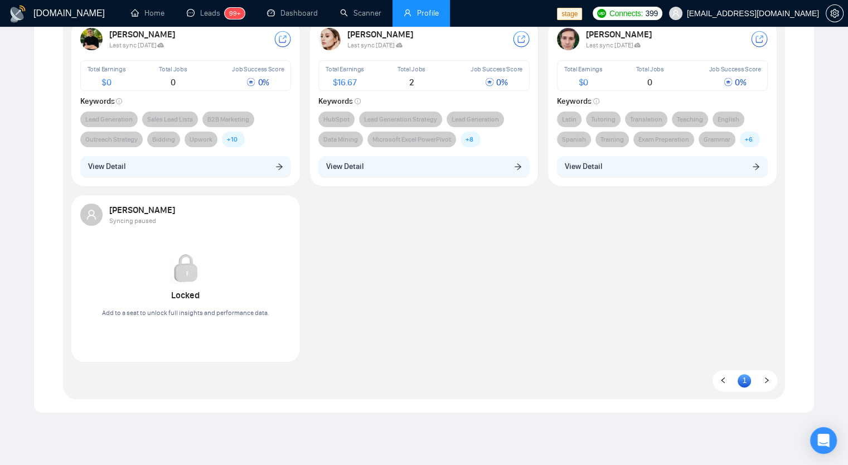
scroll to position [55, 0]
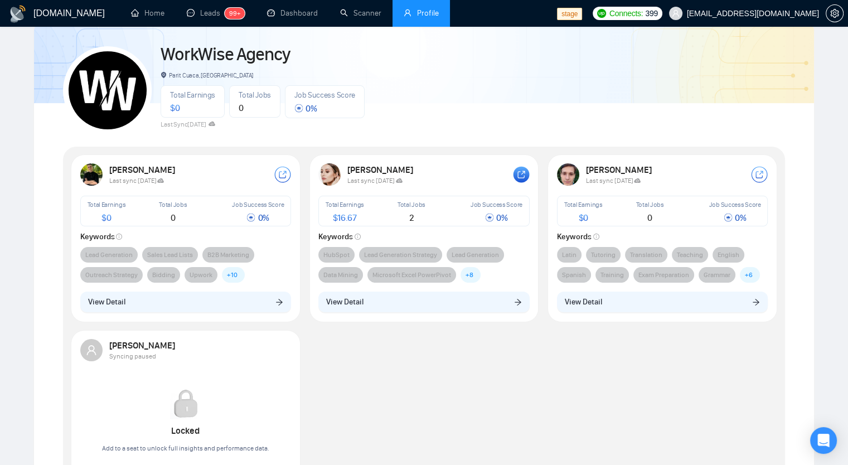
click at [525, 175] on rect at bounding box center [521, 175] width 16 height 16
